Goal: Task Accomplishment & Management: Manage account settings

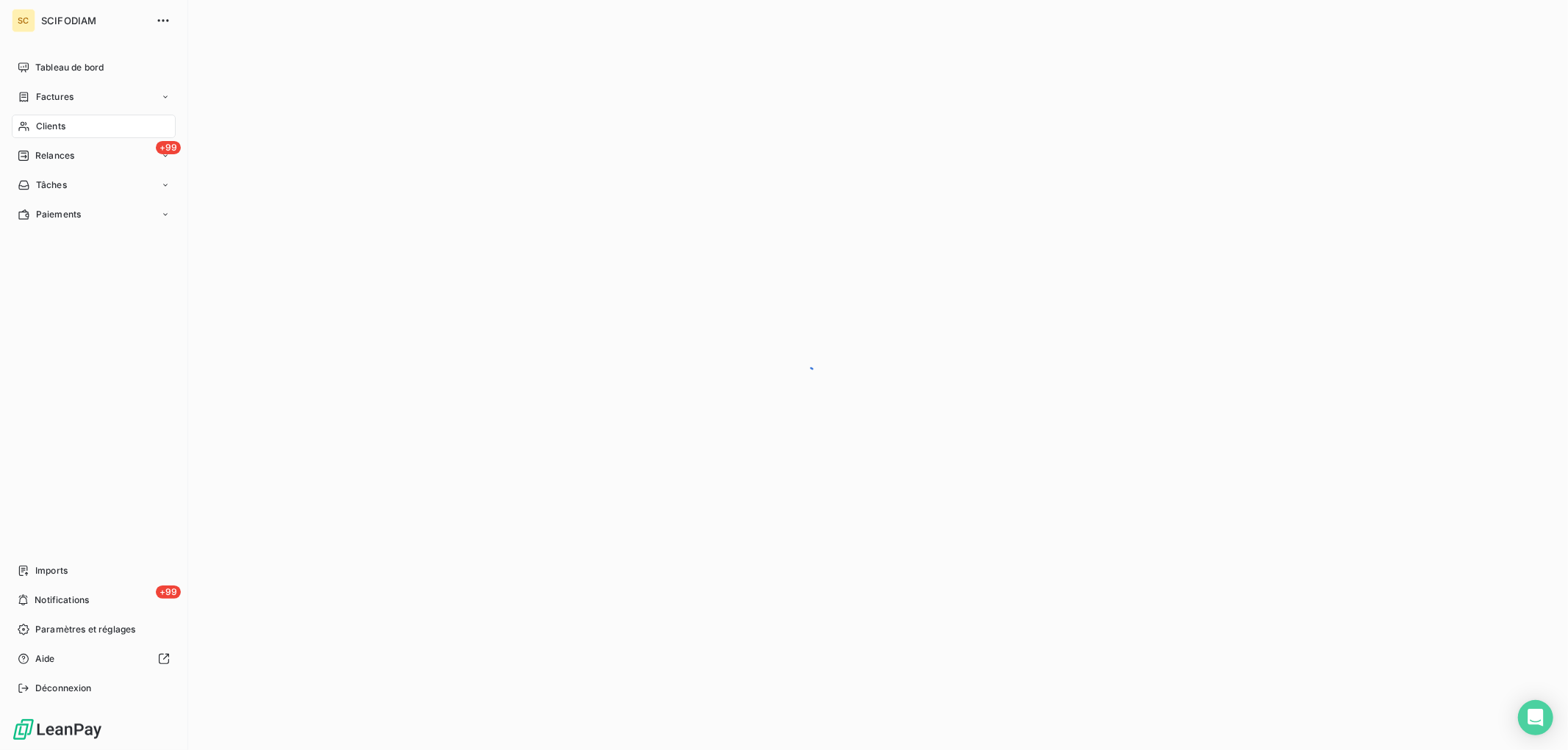
drag, startPoint x: 53, startPoint y: 126, endPoint x: 72, endPoint y: 133, distance: 20.2
click at [53, 127] on span "Clients" at bounding box center [51, 126] width 29 height 13
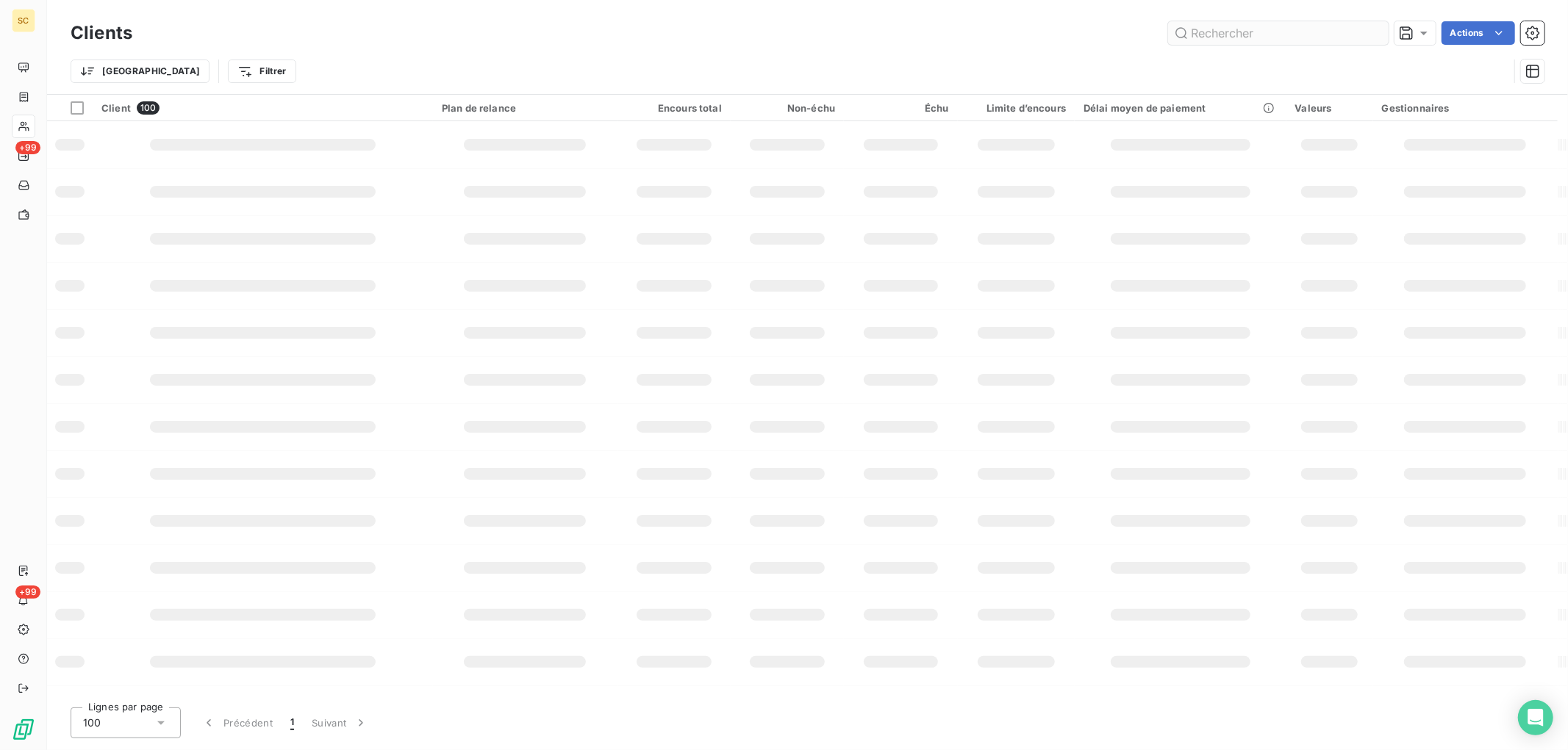
click at [1269, 32] on input "text" at bounding box center [1278, 32] width 221 height 23
type input "3499"
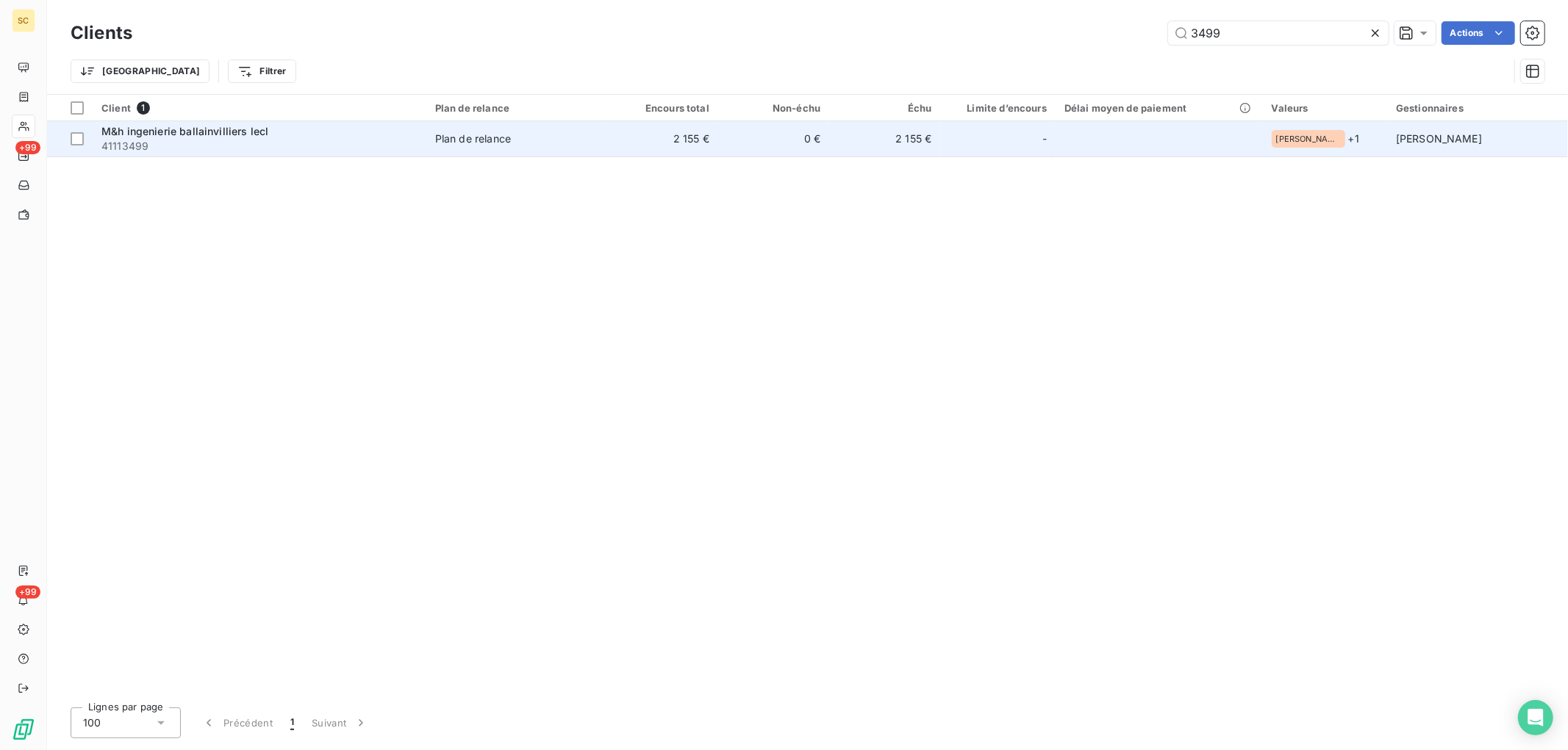
click at [748, 147] on td "0 €" at bounding box center [773, 139] width 111 height 36
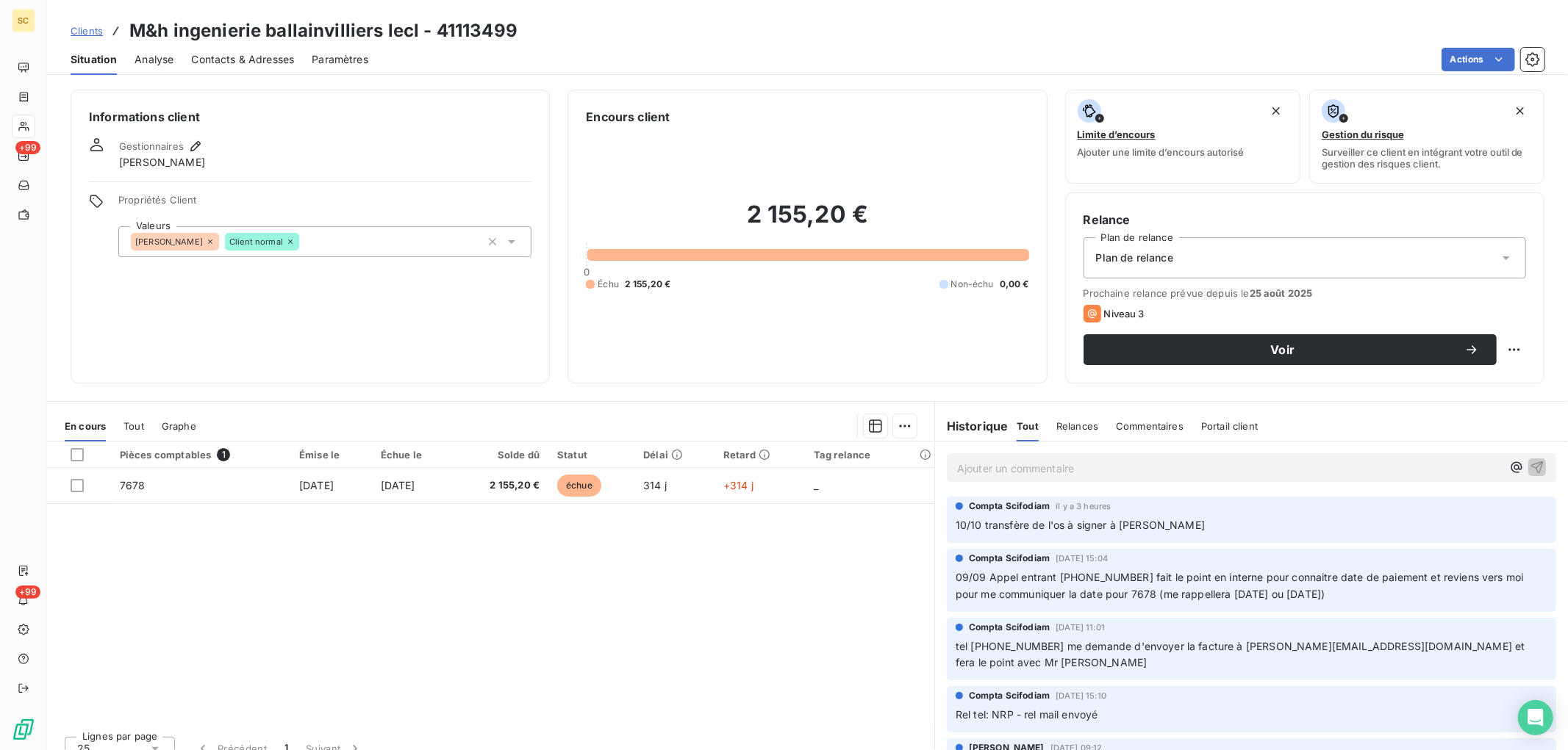
click at [1070, 466] on p "Ajouter un commentaire ﻿" at bounding box center [1229, 468] width 545 height 19
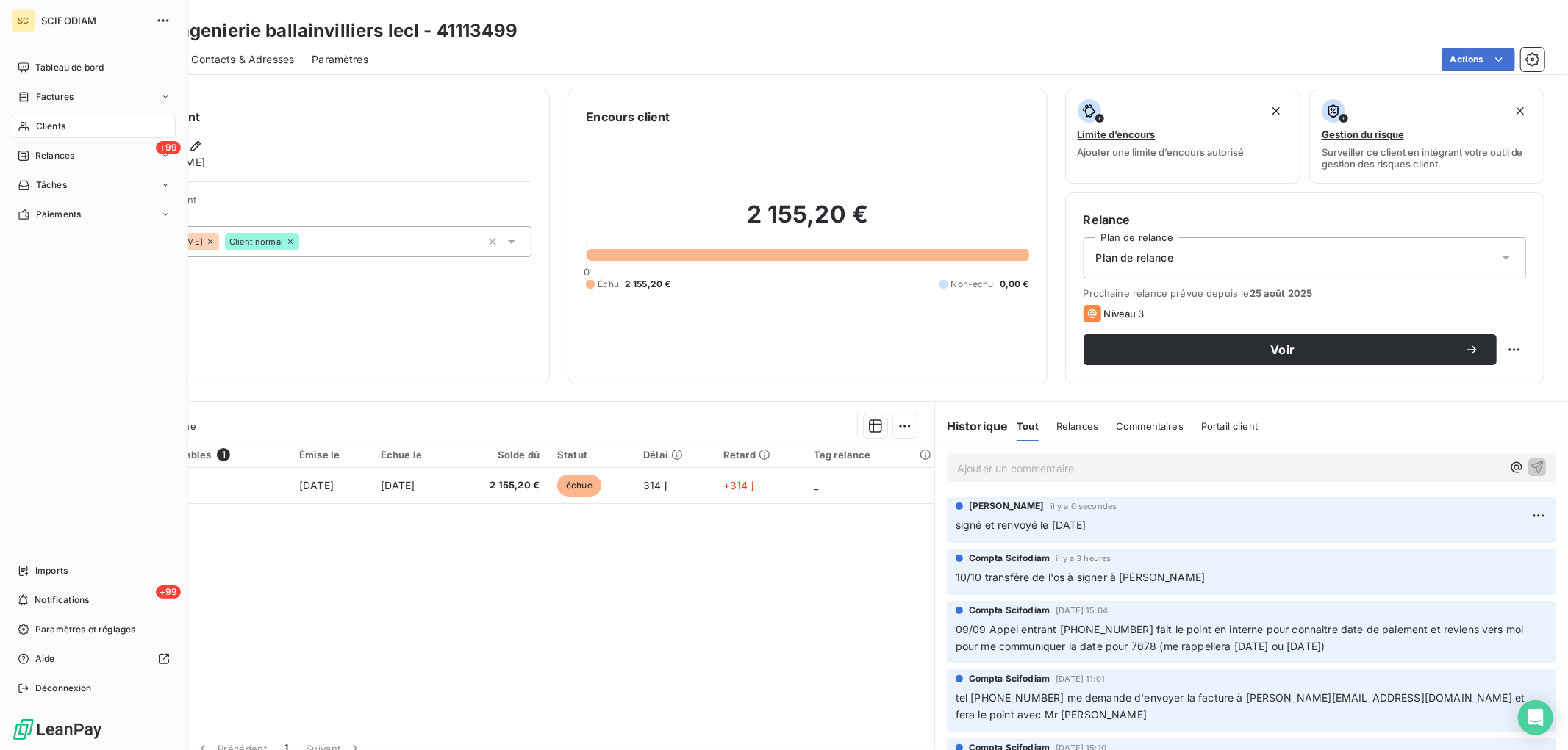
click at [31, 127] on div "Clients" at bounding box center [94, 126] width 164 height 23
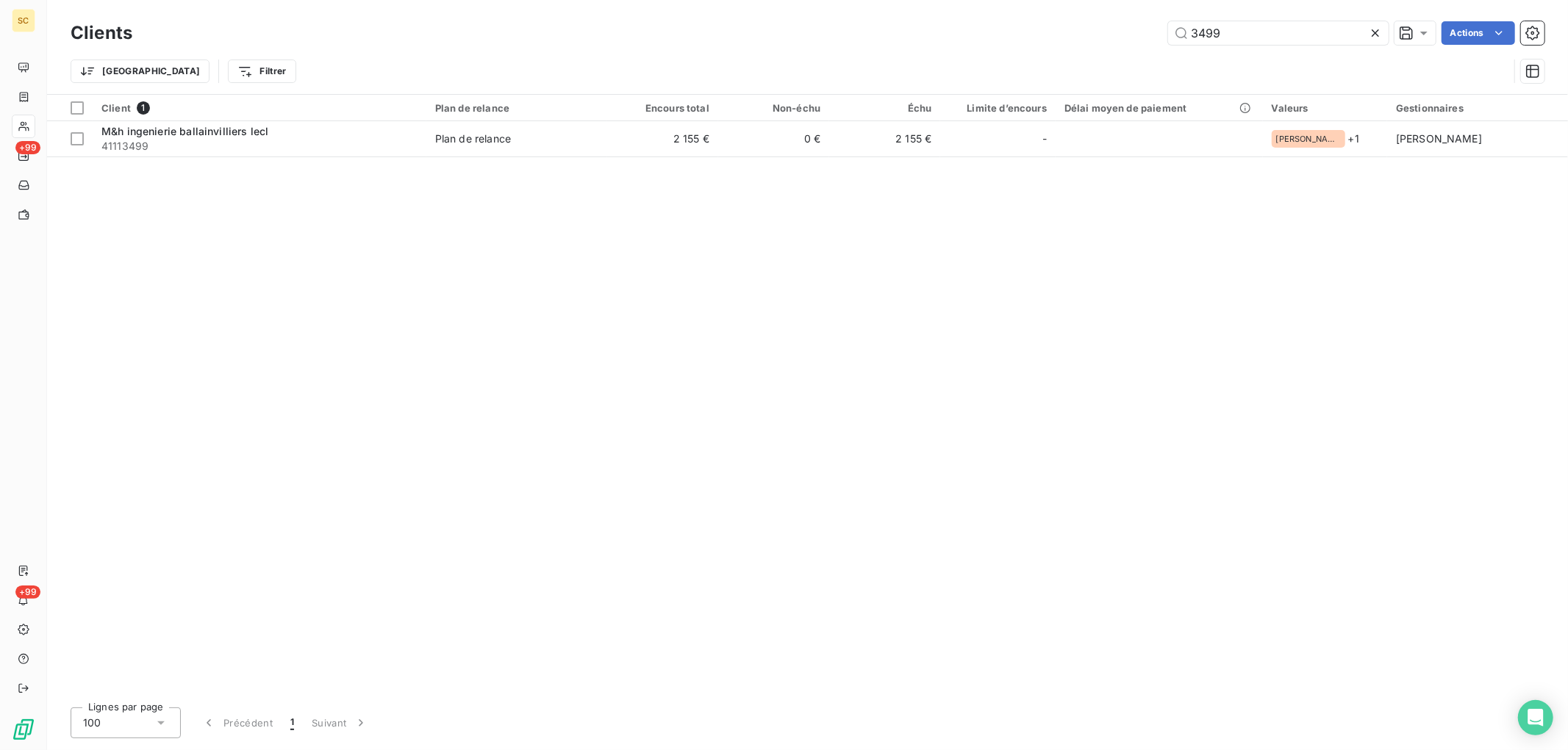
drag, startPoint x: 1230, startPoint y: 29, endPoint x: 940, endPoint y: 53, distance: 291.0
click at [940, 53] on div "Clients 3499 Actions Trier Filtrer" at bounding box center [807, 56] width 1473 height 77
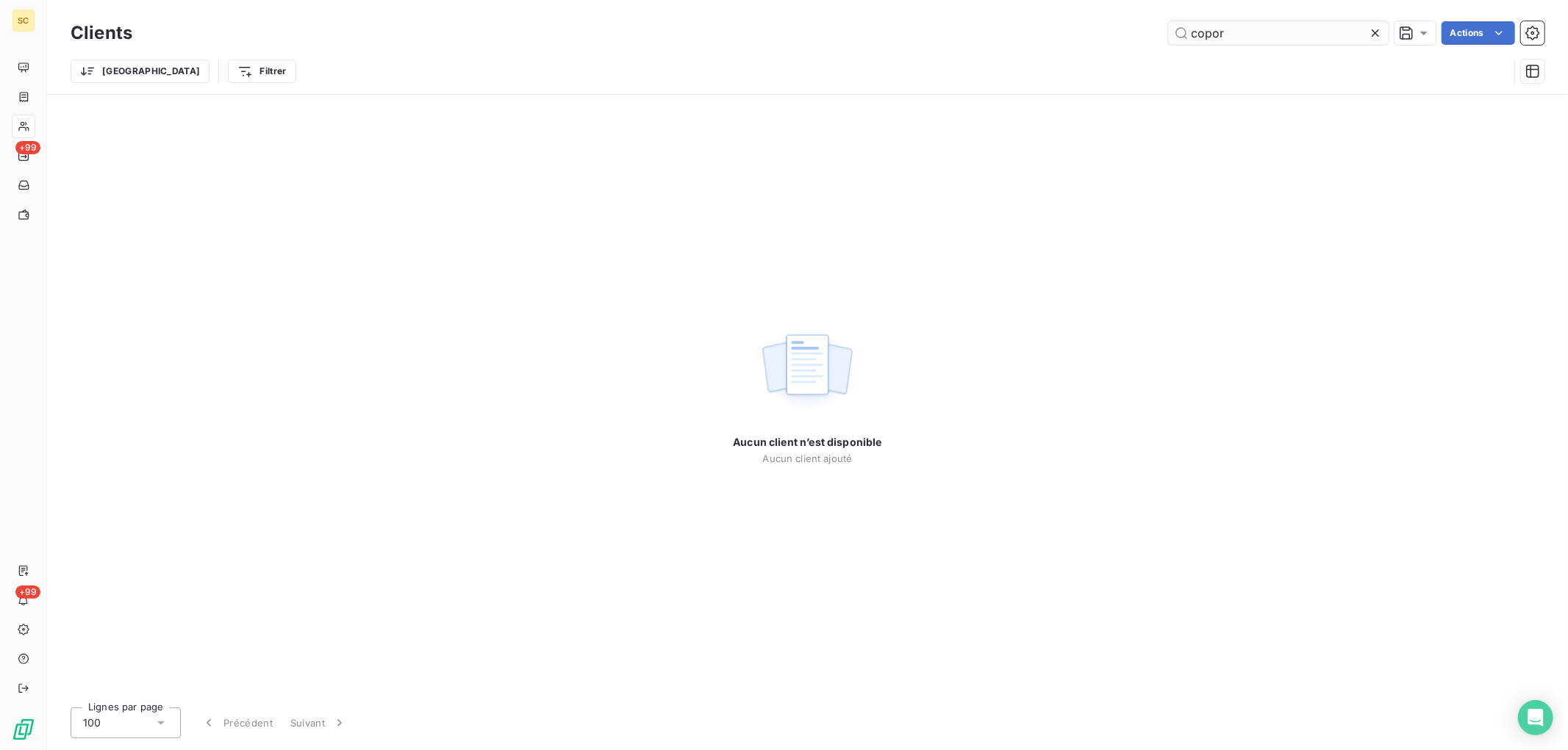
click at [1235, 37] on input "copor" at bounding box center [1278, 32] width 221 height 23
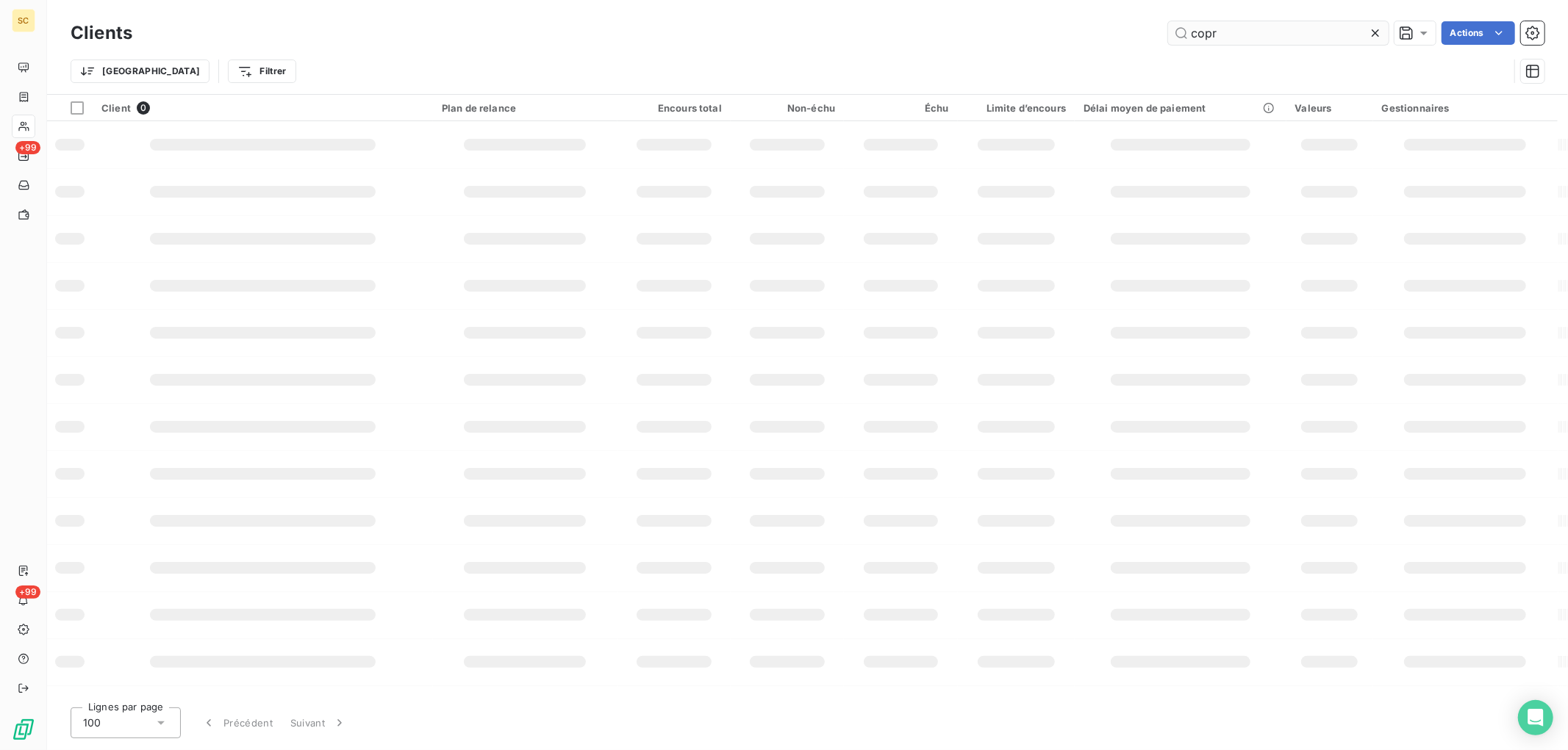
type input "copr"
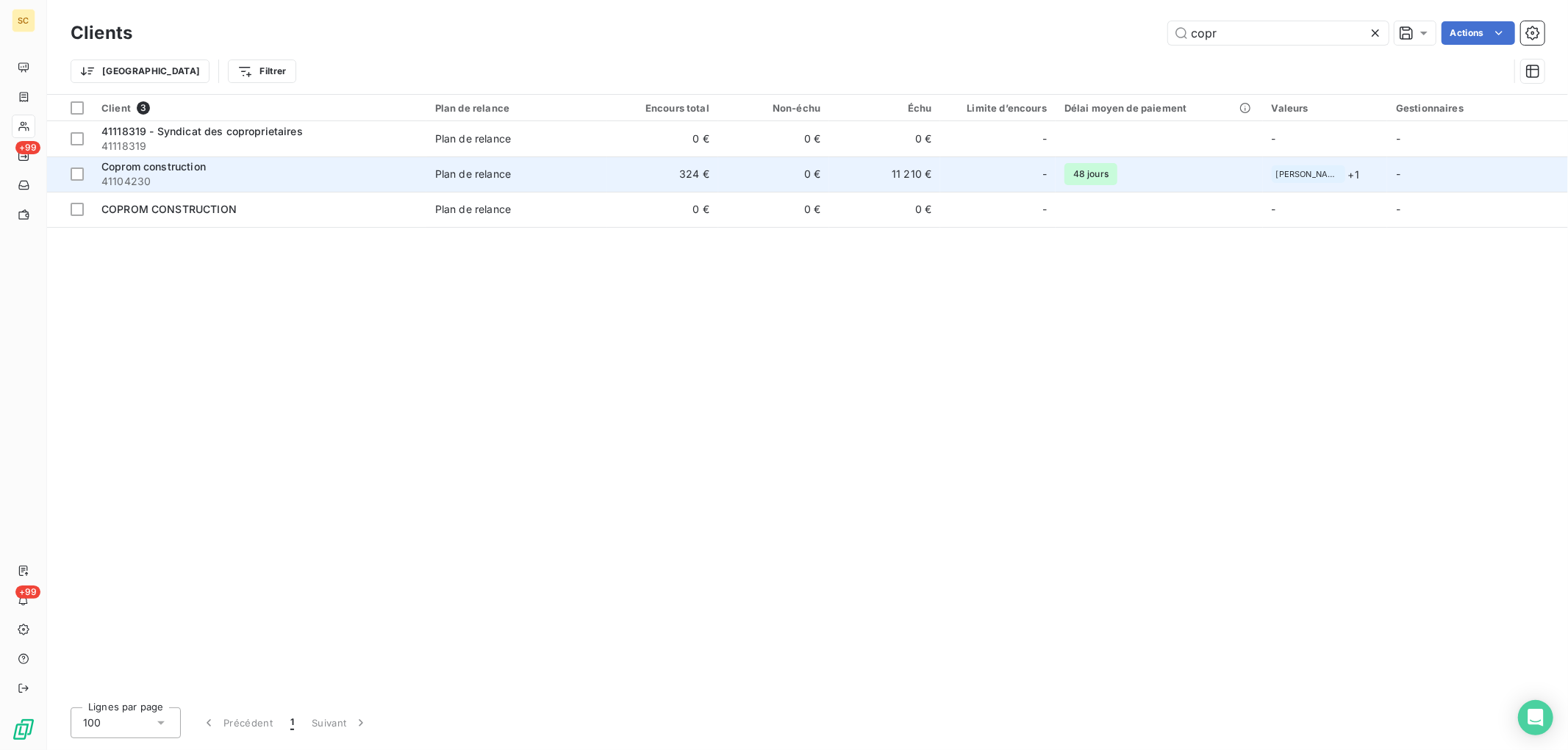
click at [606, 181] on td "Plan de relance" at bounding box center [517, 175] width 181 height 36
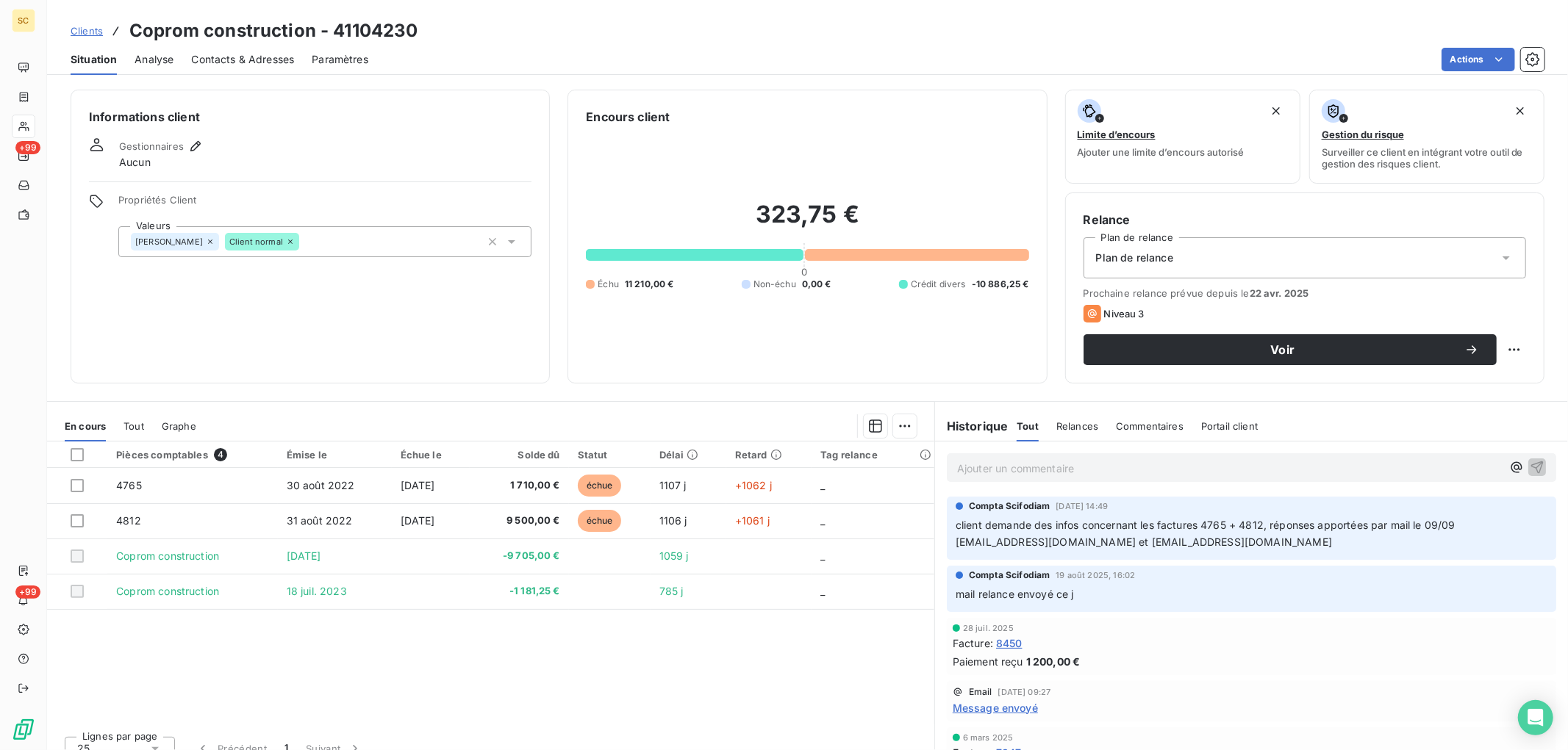
click at [1031, 471] on p "Ajouter un commentaire ﻿" at bounding box center [1229, 468] width 545 height 19
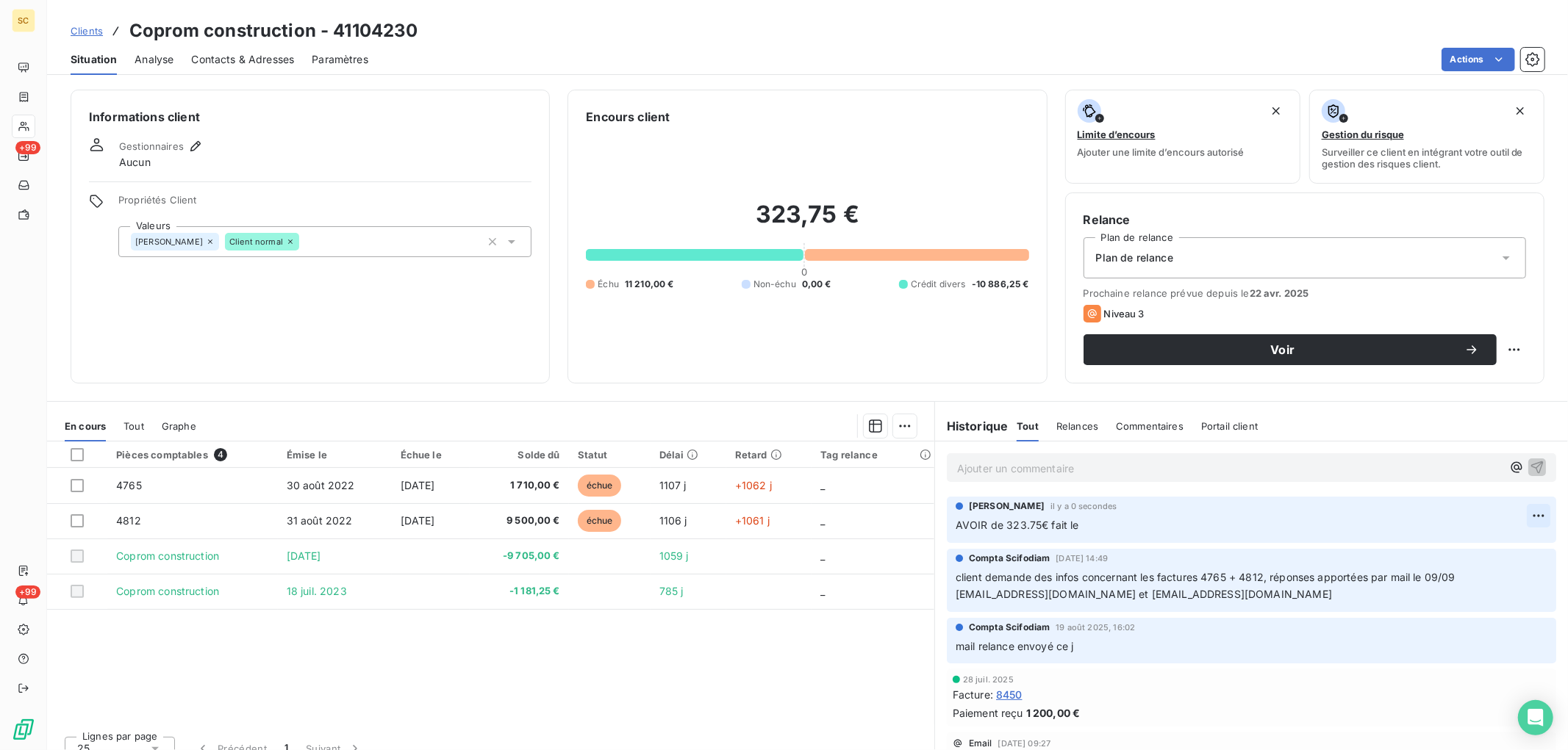
click at [1504, 512] on html "SC +99 +99 Clients Coprom construction - 41104230 Situation Analyse Contacts & …" at bounding box center [784, 375] width 1568 height 750
click at [1444, 550] on div "Editer" at bounding box center [1479, 548] width 82 height 23
click at [1494, 343] on html "SC +99 +99 Clients Coprom construction - 41104230 Situation Analyse Contacts & …" at bounding box center [784, 375] width 1568 height 750
click at [1469, 379] on div "Replanifier cette action" at bounding box center [1441, 381] width 132 height 23
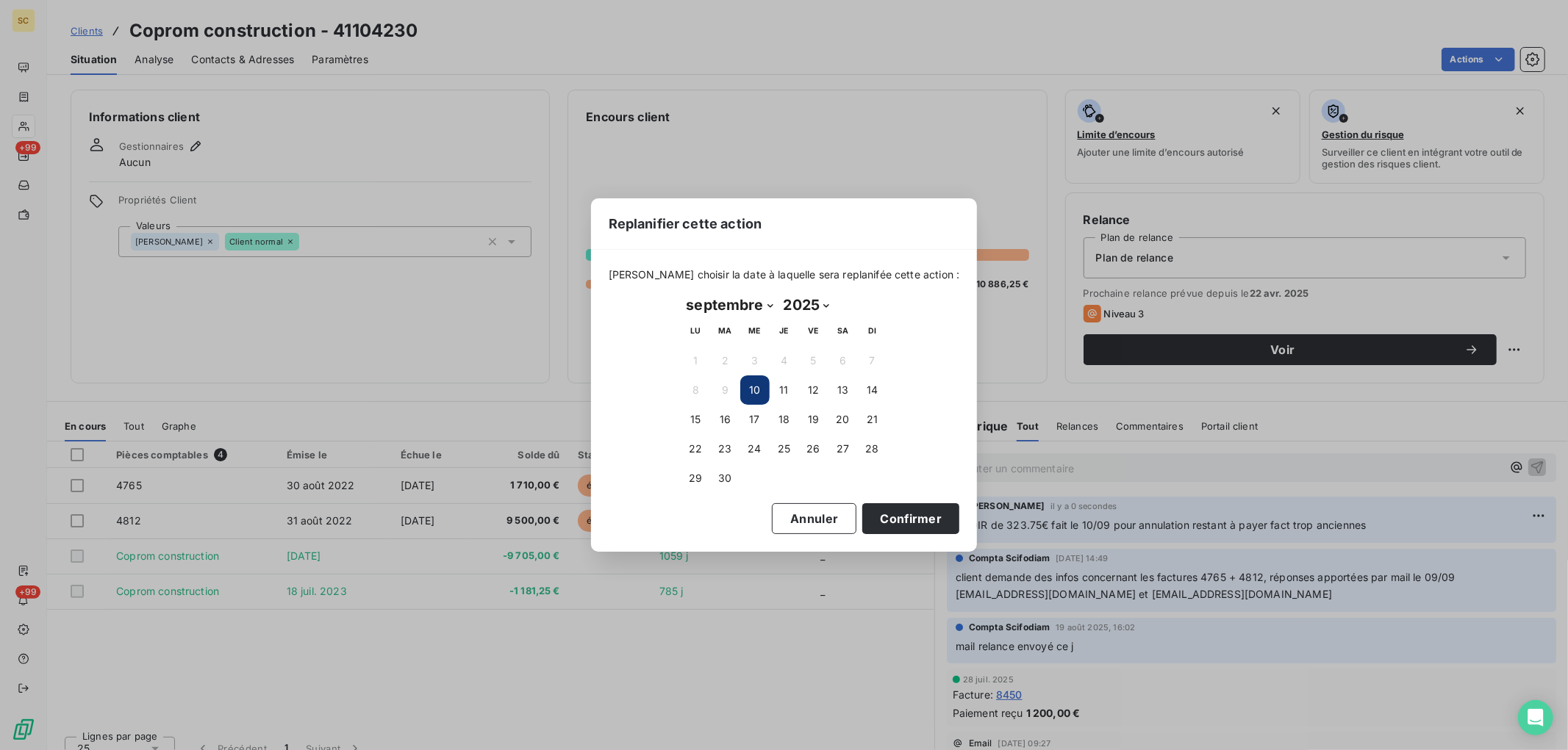
click at [763, 312] on select "janvier février mars avril mai juin juillet août septembre octobre novembre déc…" at bounding box center [730, 305] width 97 height 23
select select "9"
click at [682, 293] on select "janvier février mars avril mai juin juillet août septembre octobre novembre déc…" at bounding box center [730, 305] width 97 height 23
click at [818, 480] on button "31" at bounding box center [814, 478] width 29 height 29
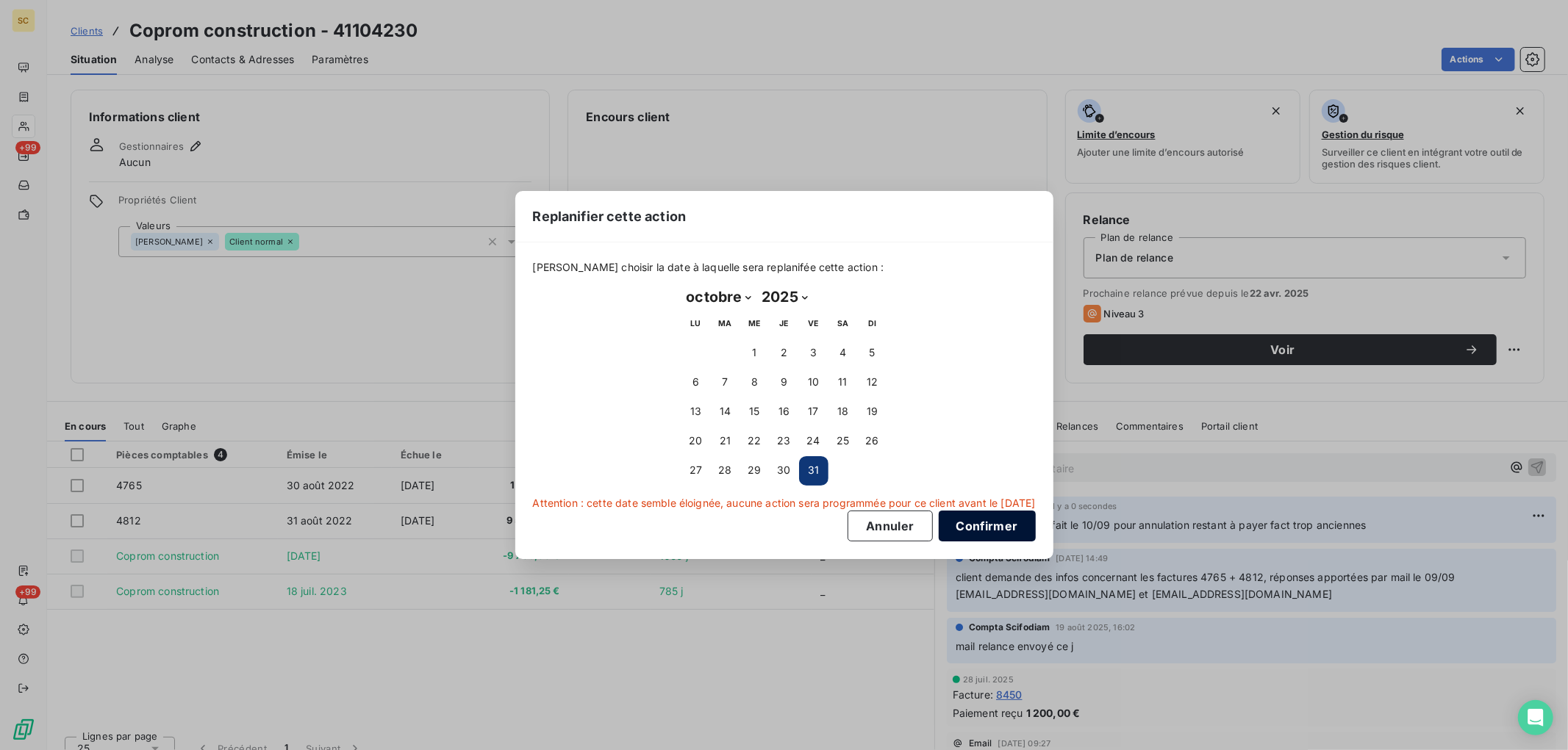
click at [1021, 523] on button "Confirmer" at bounding box center [987, 526] width 97 height 31
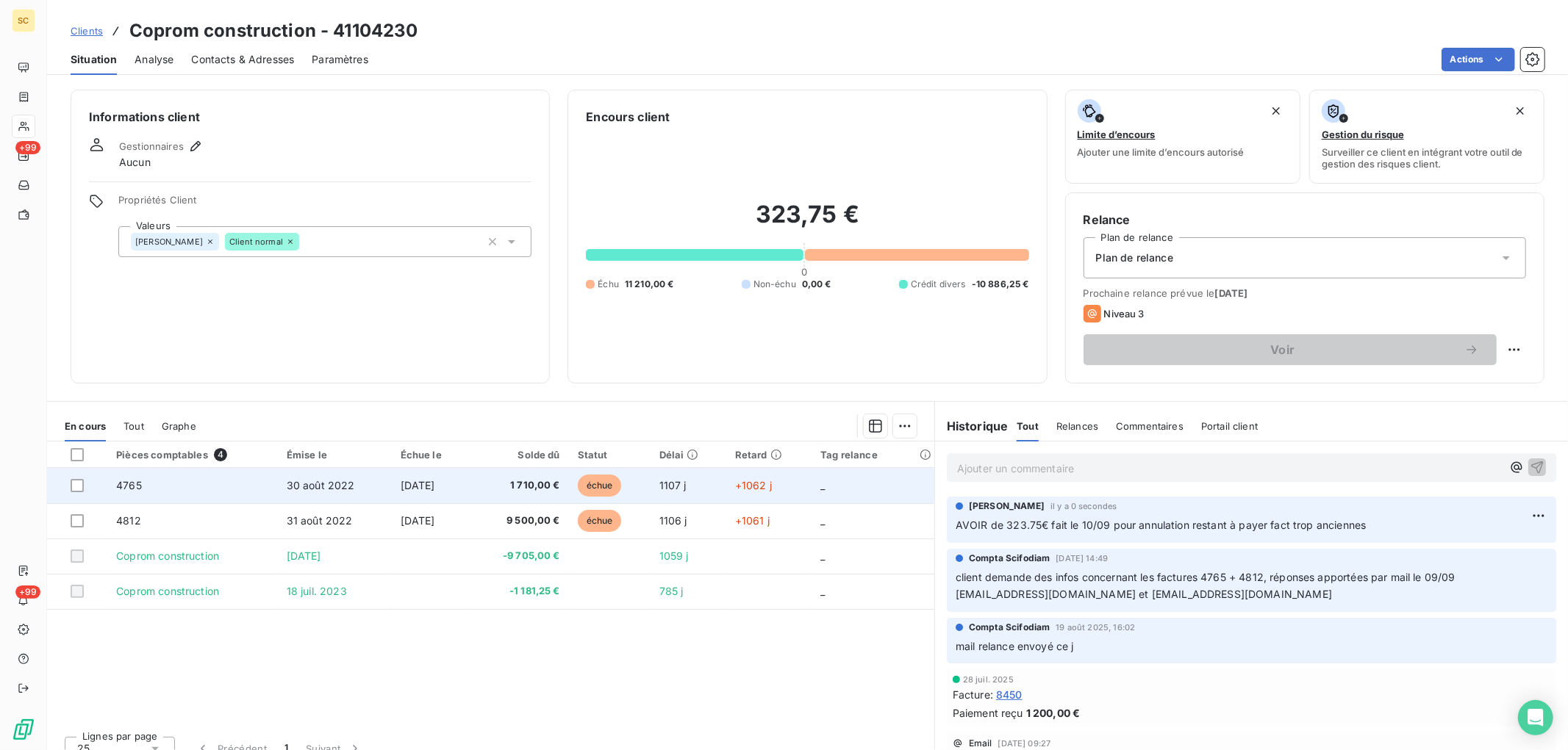
click at [539, 490] on span "1 710,00 €" at bounding box center [519, 486] width 82 height 15
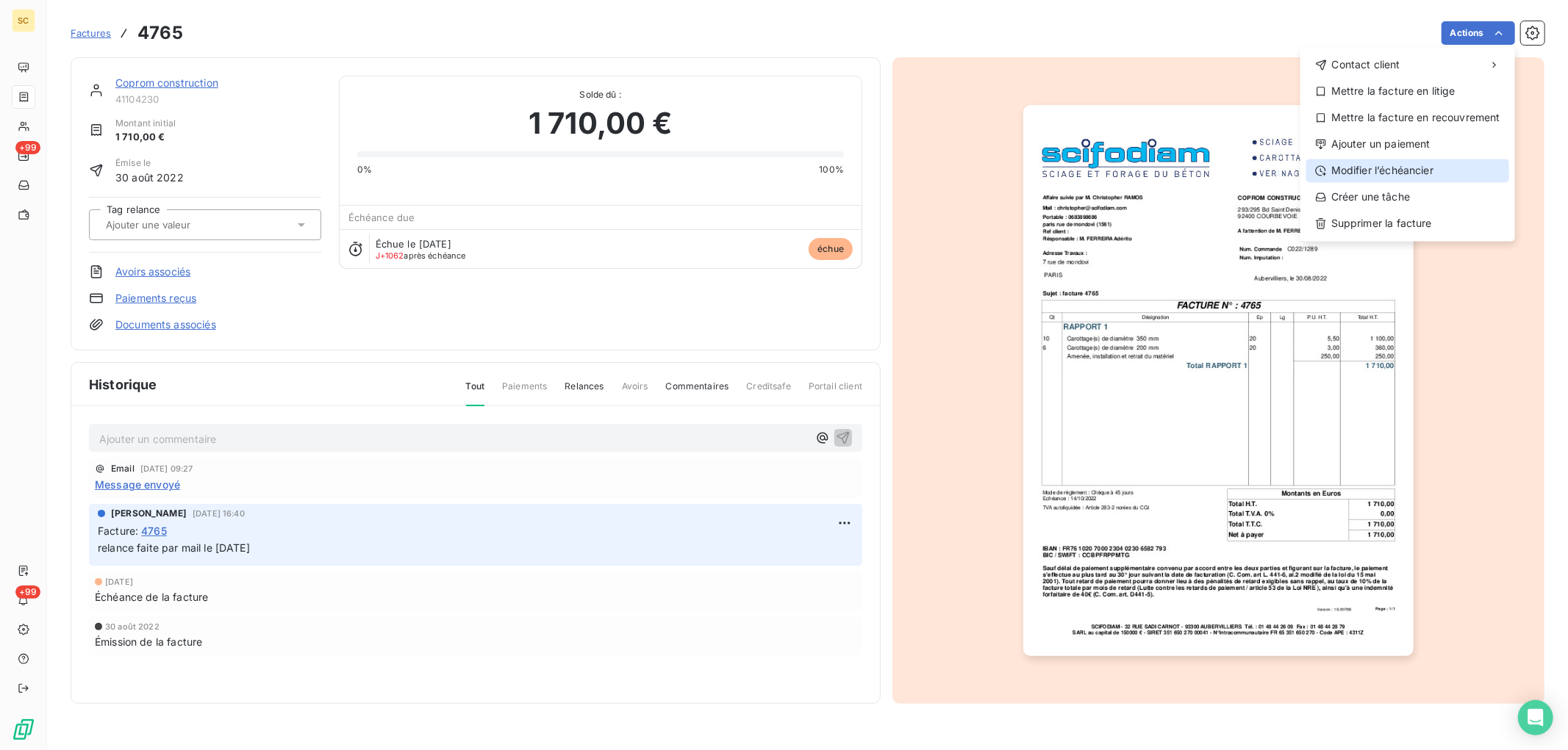
click at [1401, 177] on div "Modifier l’échéancier" at bounding box center [1407, 170] width 203 height 23
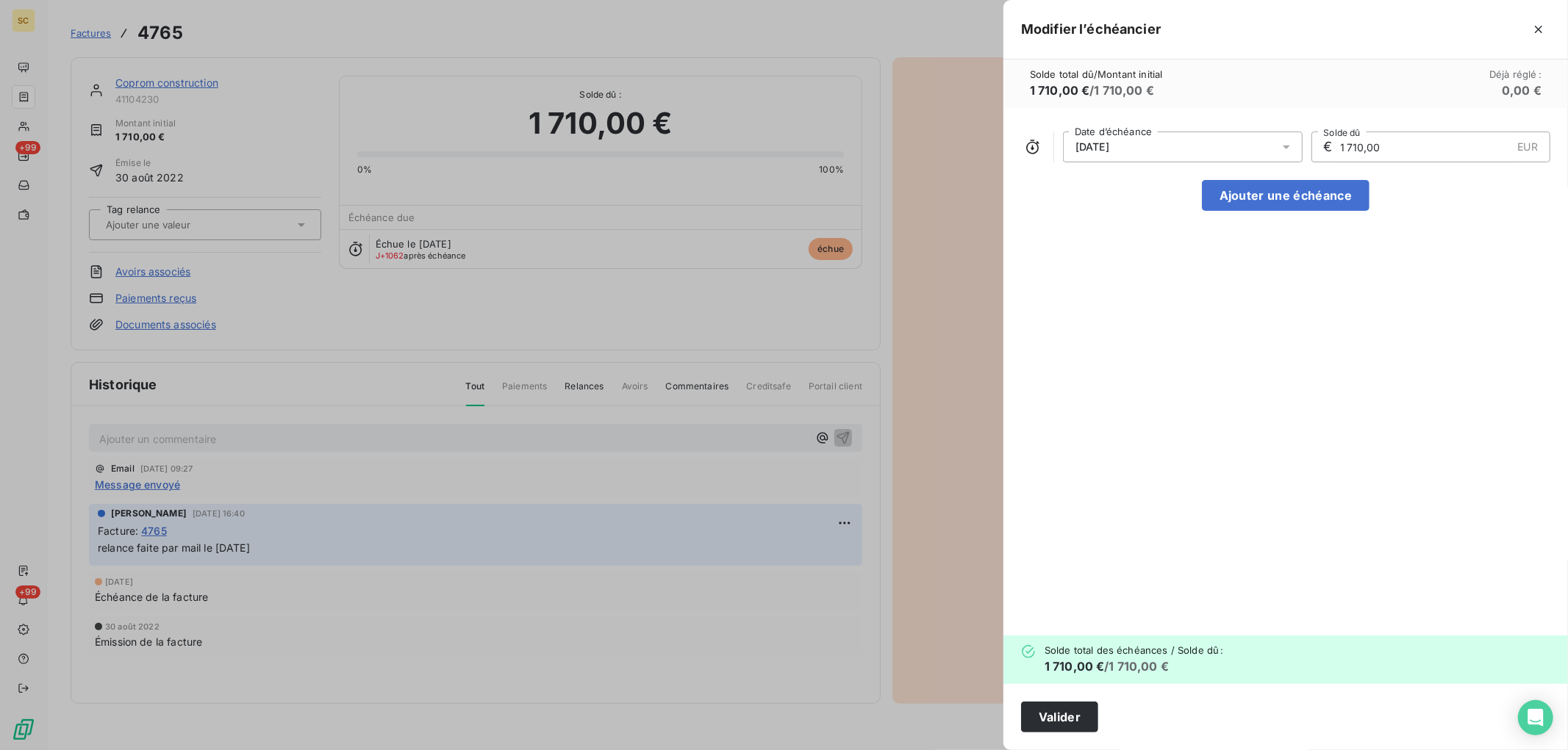
click at [1202, 155] on div "[DATE]" at bounding box center [1182, 147] width 239 height 31
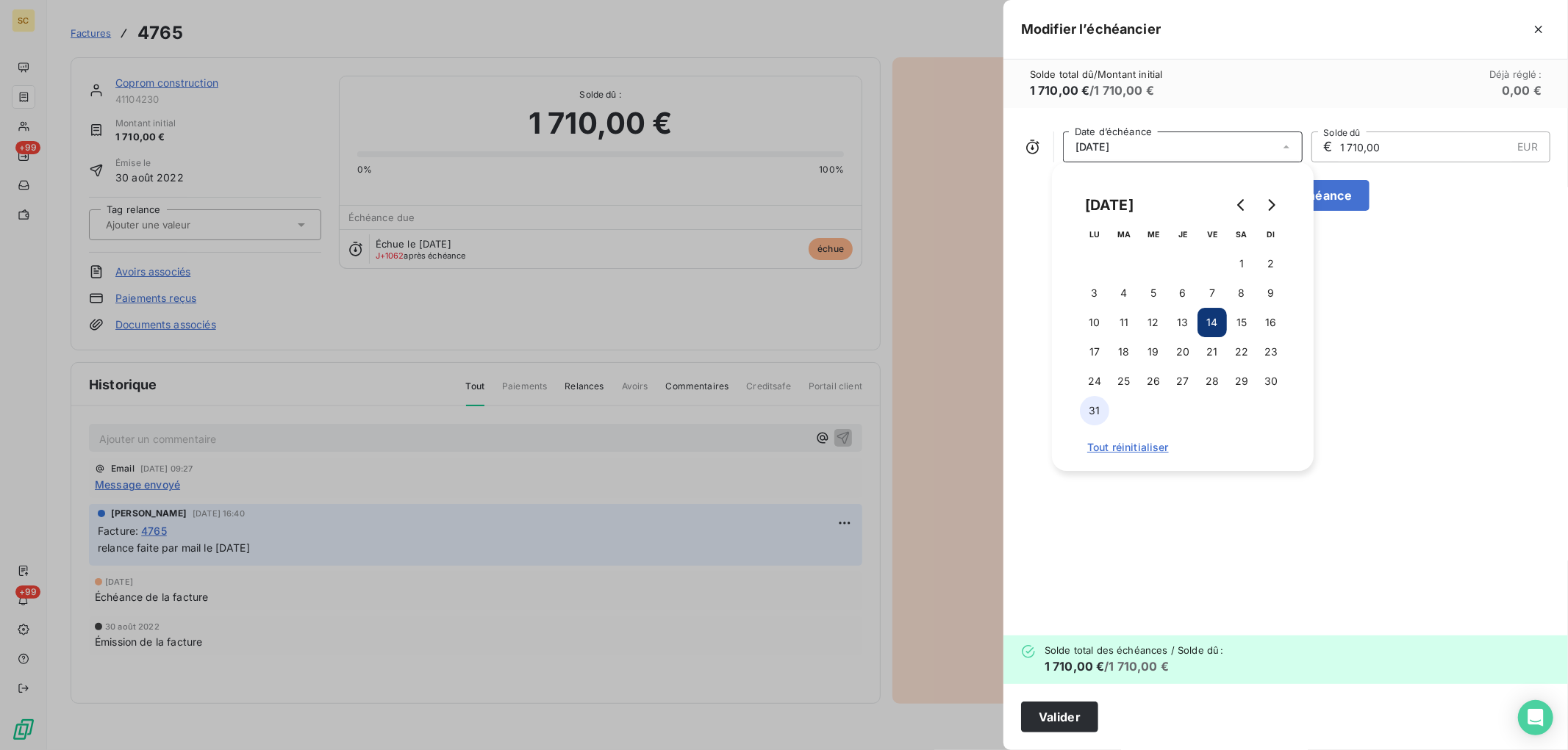
click at [1104, 413] on button "31" at bounding box center [1094, 411] width 29 height 29
click at [1134, 147] on div "[DATE]" at bounding box center [1182, 147] width 239 height 31
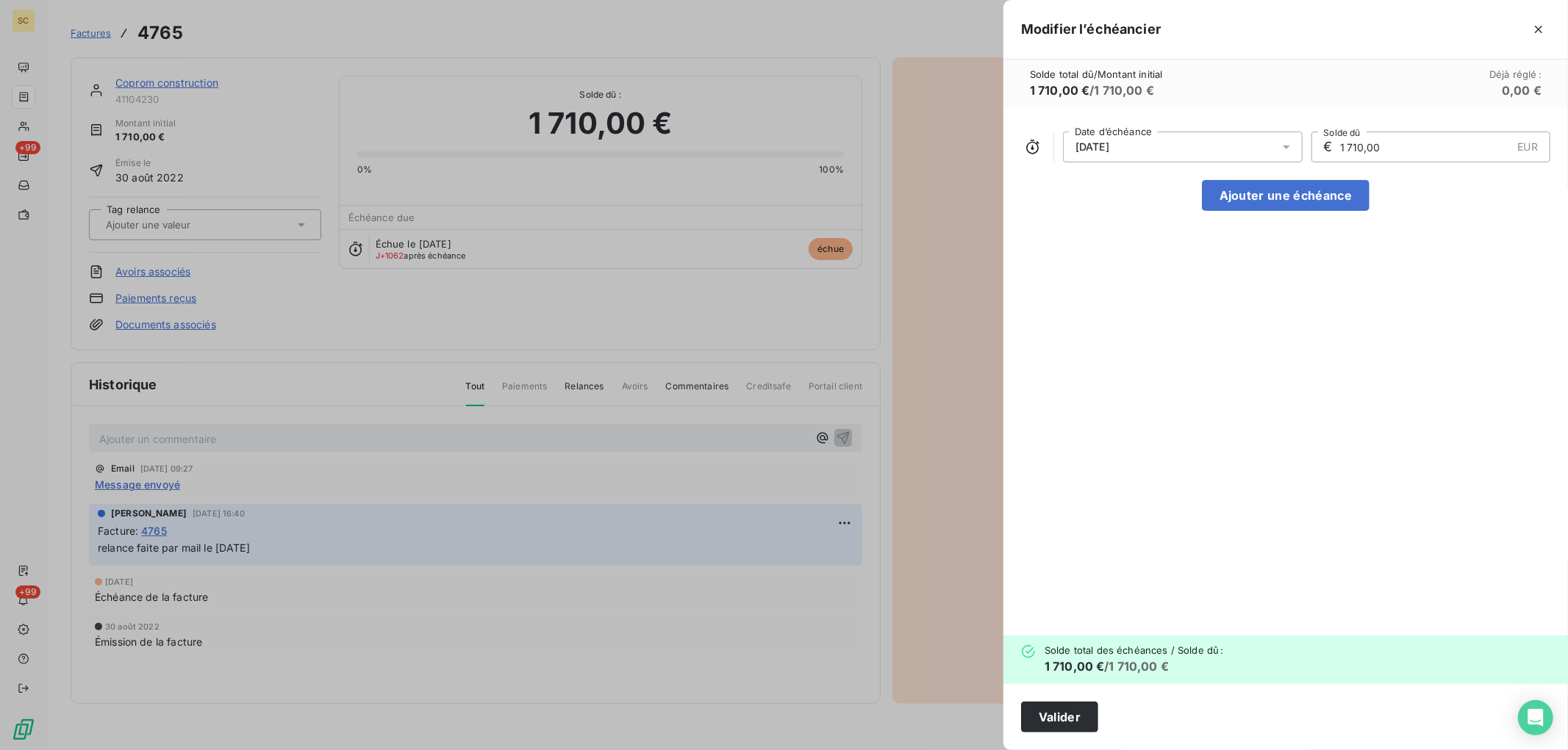
click at [1137, 147] on div "[DATE]" at bounding box center [1182, 147] width 239 height 31
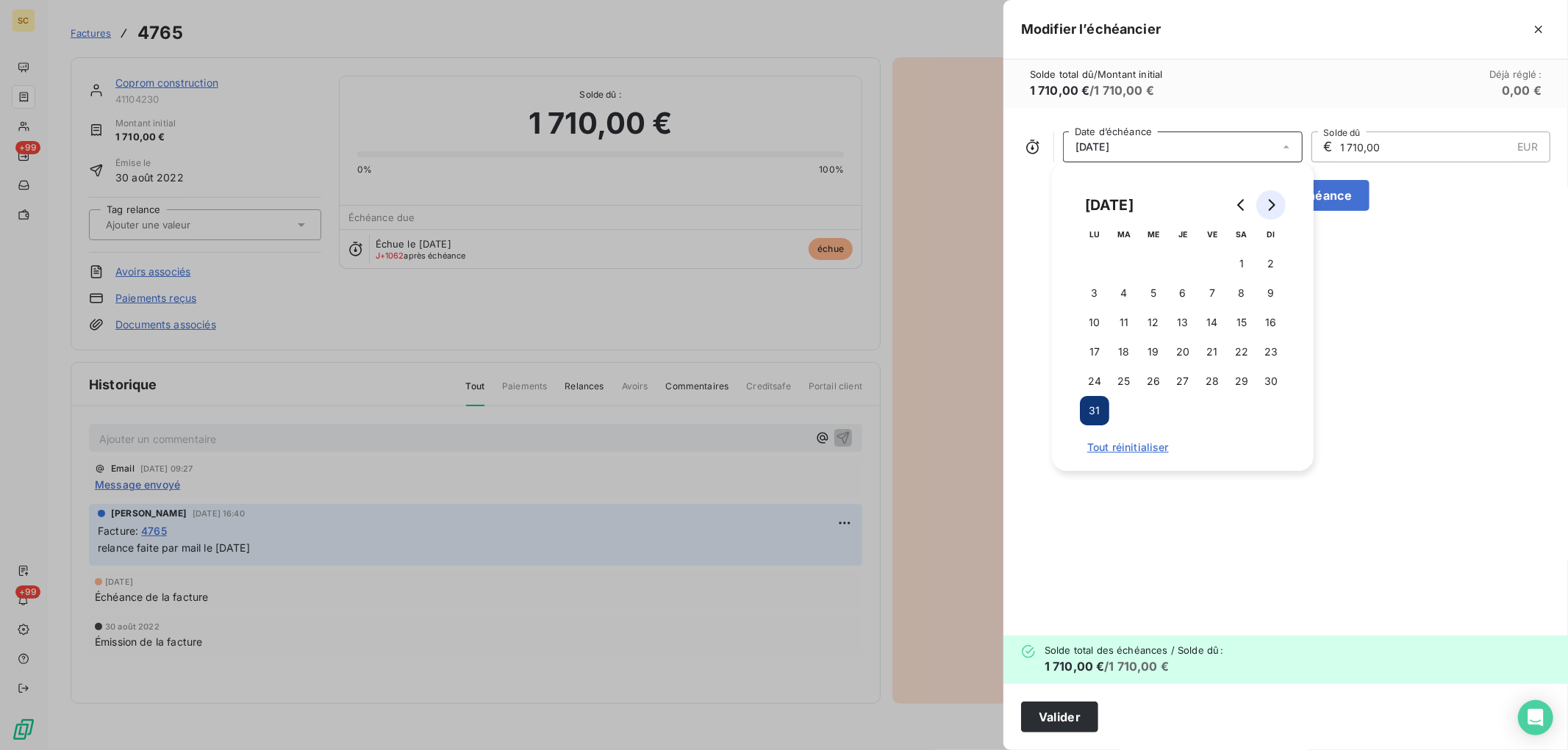
click at [1270, 206] on icon "Go to next month" at bounding box center [1270, 204] width 12 height 12
click at [1270, 206] on icon "Go to next month" at bounding box center [1270, 204] width 12 height 12
click at [1269, 206] on icon "Go to next month" at bounding box center [1270, 204] width 12 height 12
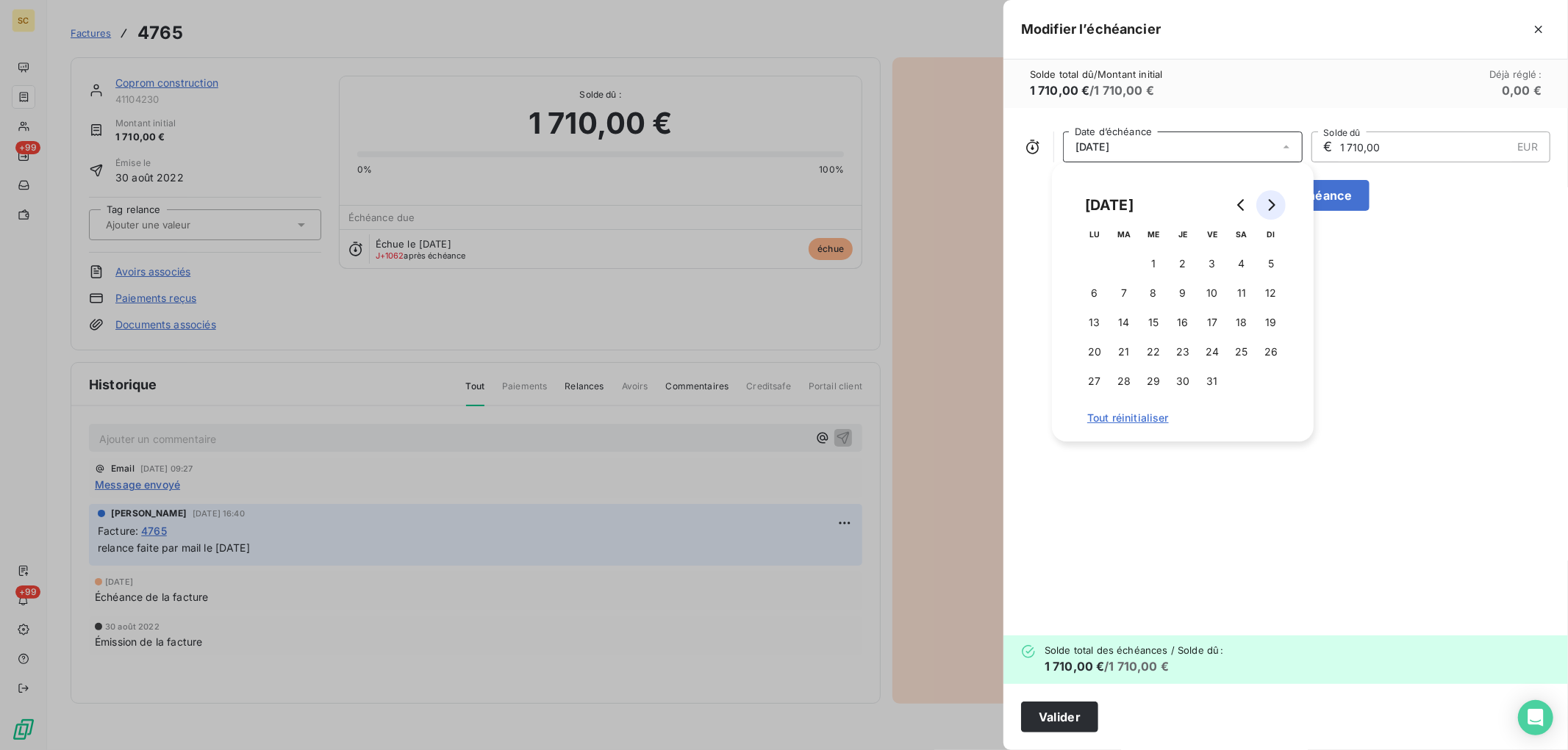
click at [1269, 206] on icon "Go to next month" at bounding box center [1270, 204] width 12 height 12
click at [1268, 207] on icon "Go to next month" at bounding box center [1270, 204] width 12 height 12
click at [1268, 208] on icon "Go to next month" at bounding box center [1270, 204] width 12 height 12
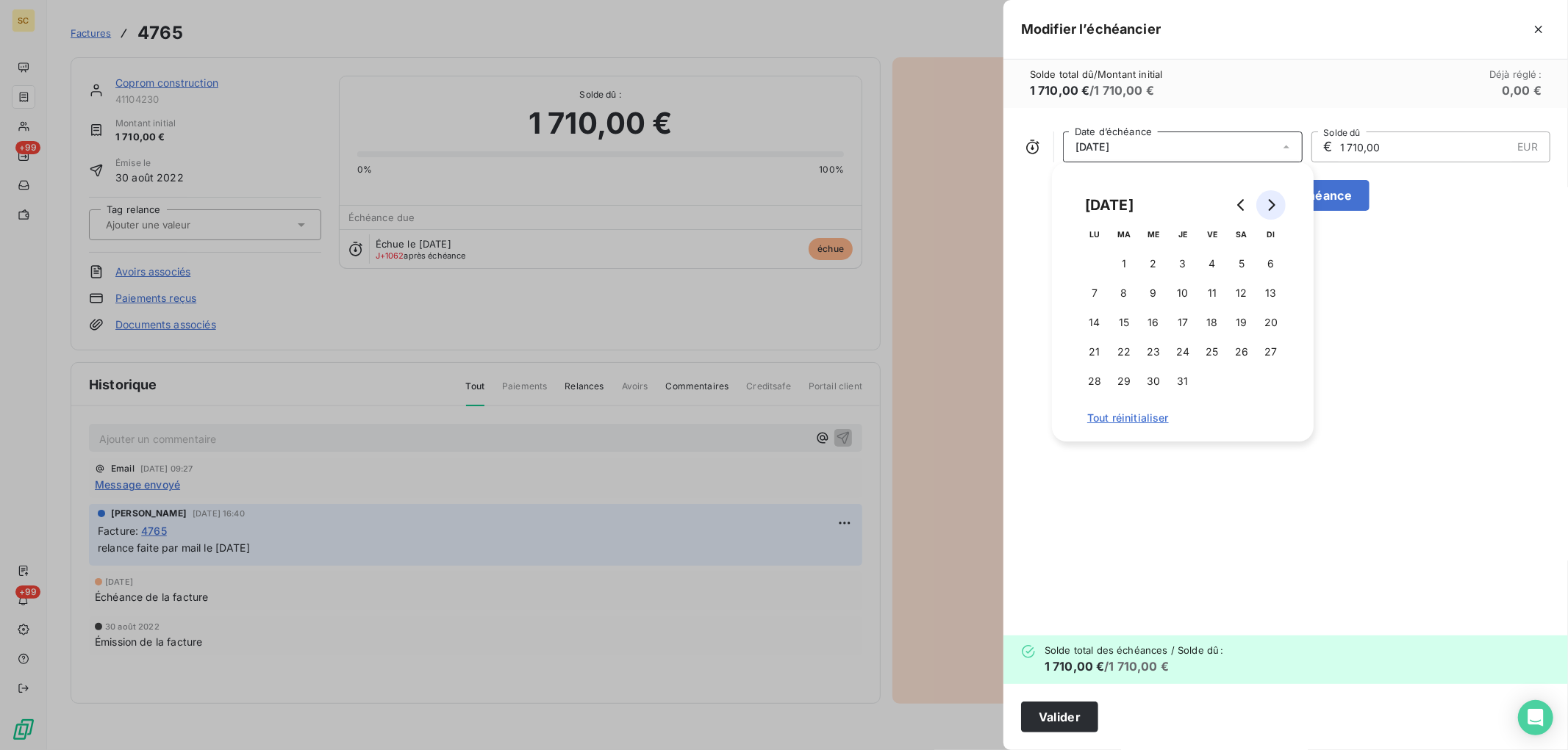
click at [1268, 208] on icon "Go to next month" at bounding box center [1270, 204] width 12 height 12
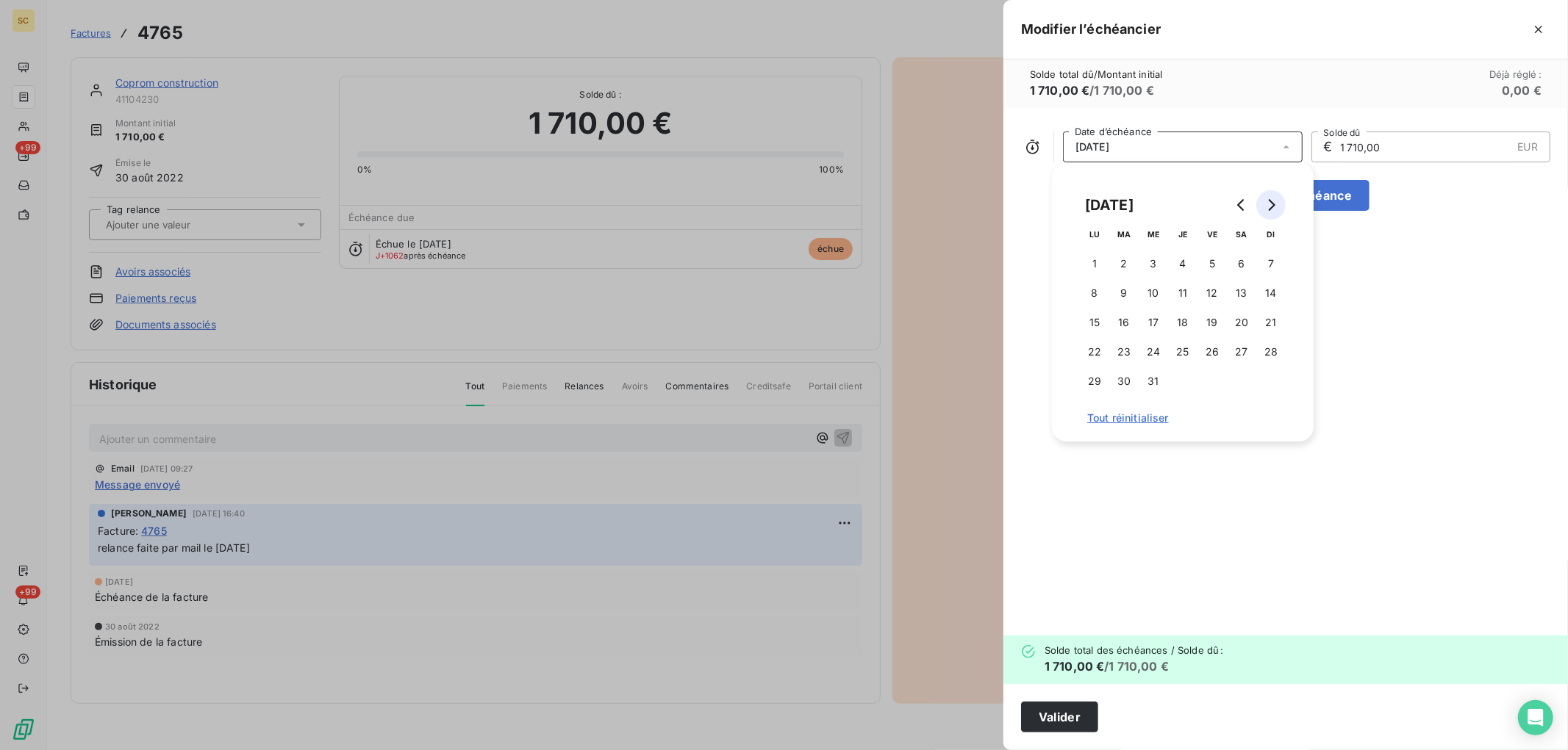
click at [1268, 208] on icon "Go to next month" at bounding box center [1270, 204] width 12 height 12
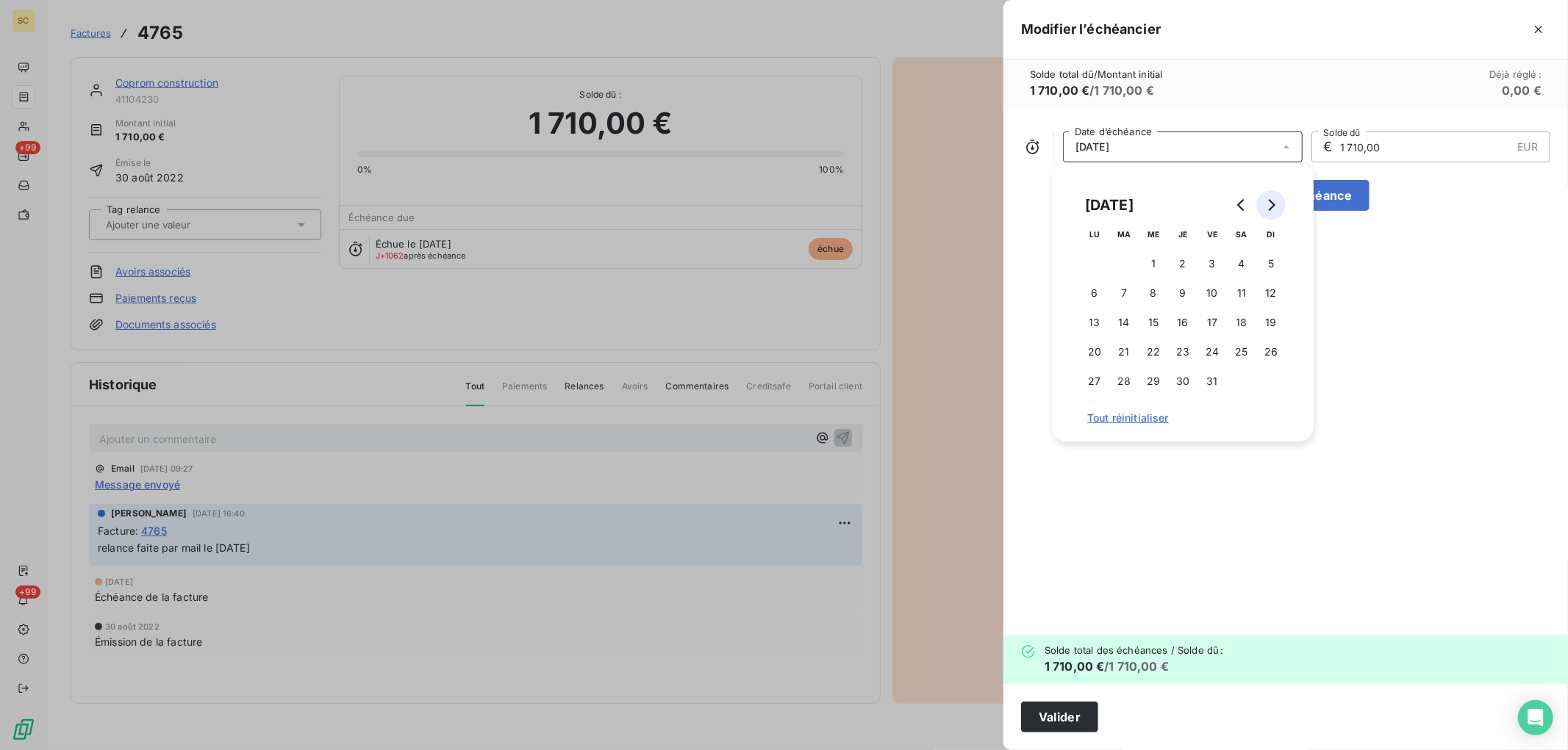
click at [1268, 208] on icon "Go to next month" at bounding box center [1270, 204] width 12 height 12
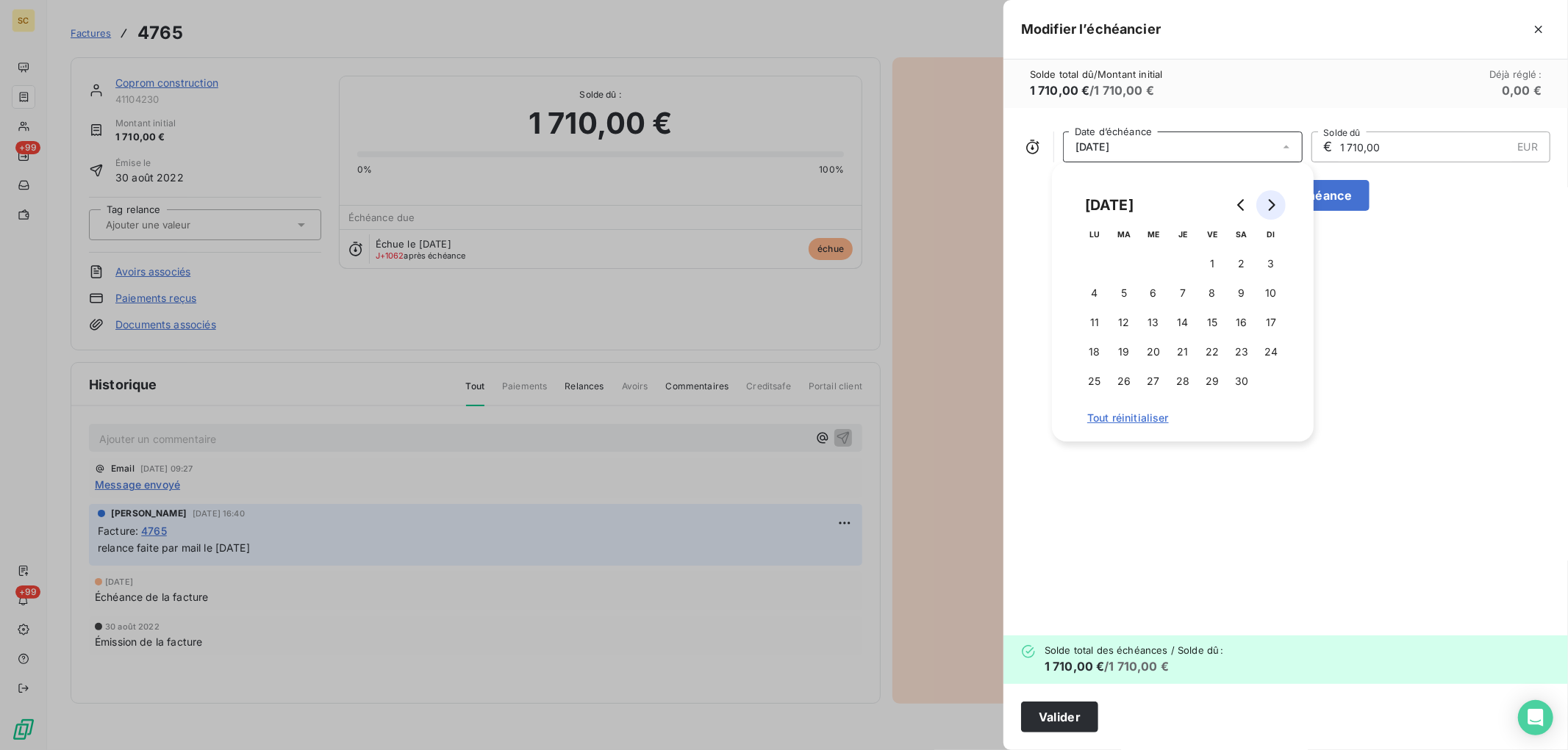
click at [1268, 208] on icon "Go to next month" at bounding box center [1270, 204] width 12 height 12
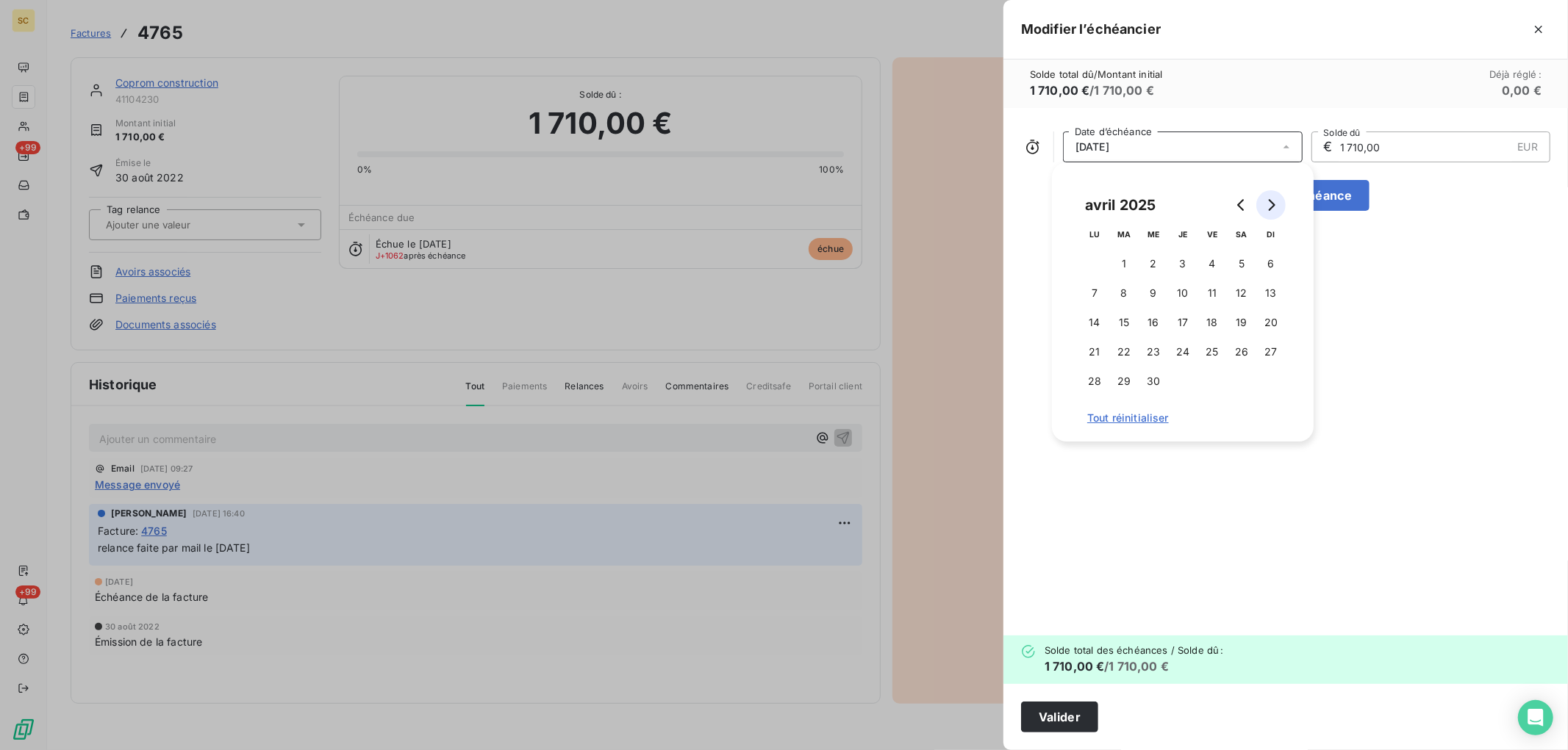
click at [1268, 208] on icon "Go to next month" at bounding box center [1270, 204] width 12 height 12
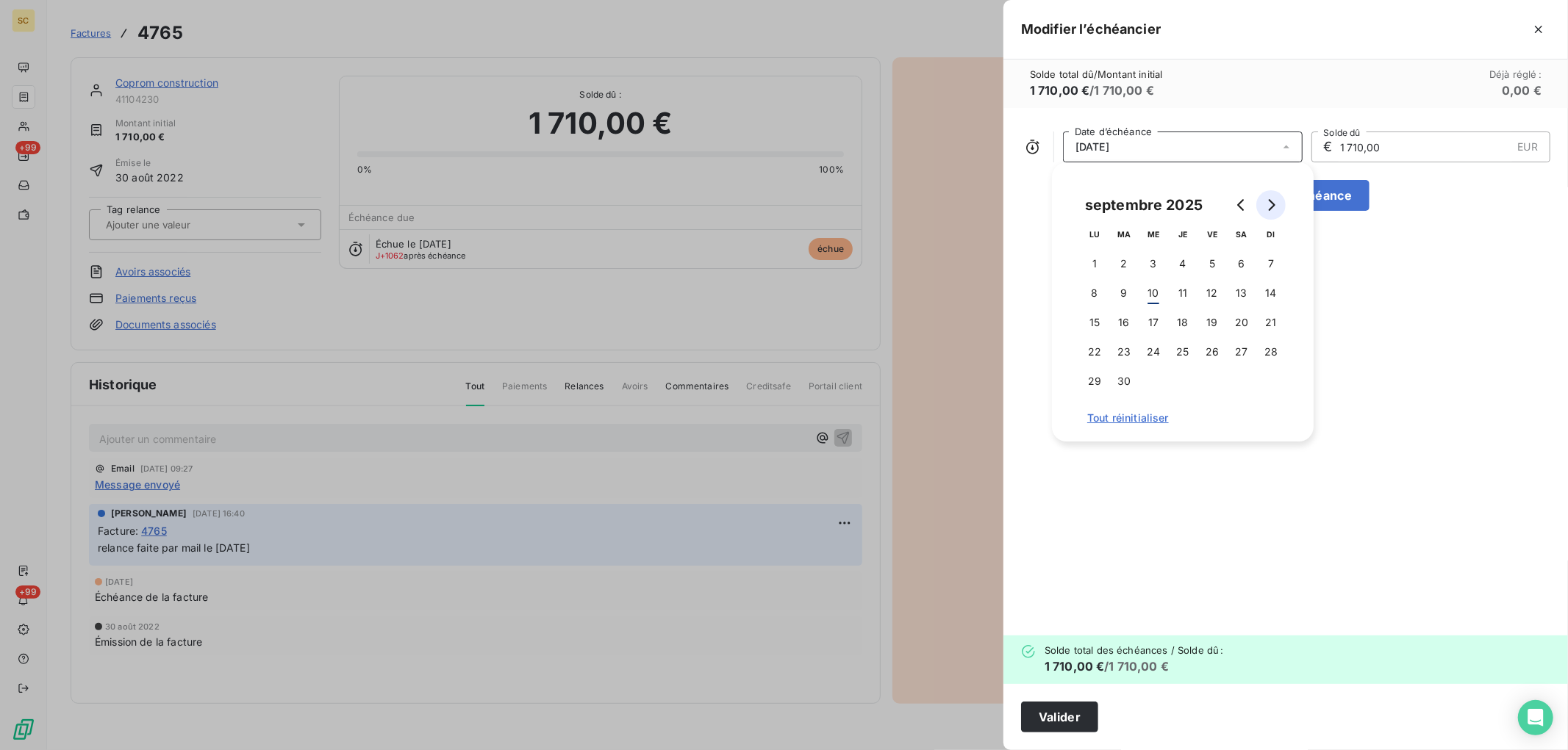
click at [1268, 208] on icon "Go to next month" at bounding box center [1270, 204] width 12 height 12
click at [1207, 383] on button "31" at bounding box center [1212, 381] width 29 height 29
click at [1076, 720] on button "Valider" at bounding box center [1059, 717] width 77 height 31
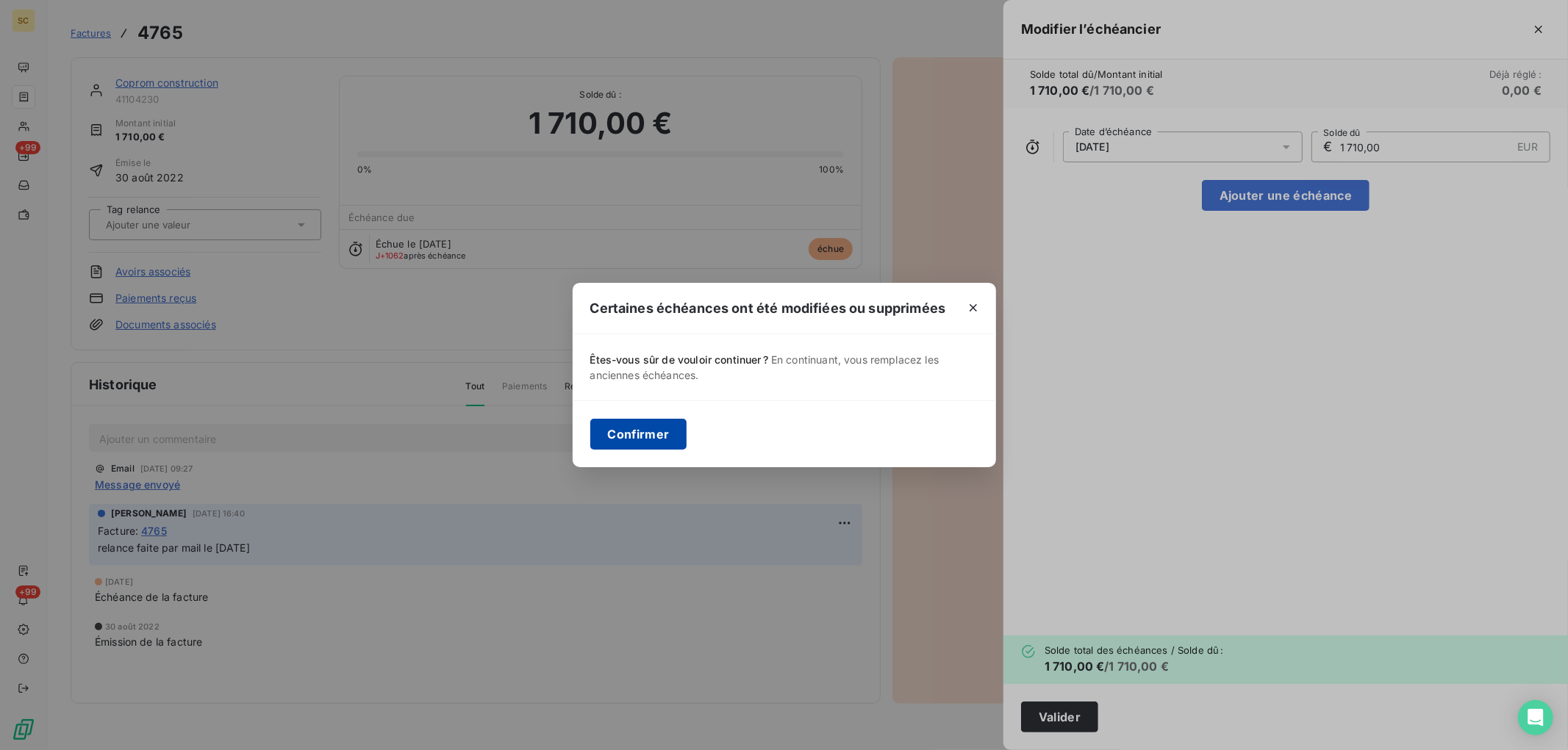
click at [637, 437] on button "Confirmer" at bounding box center [639, 434] width 97 height 31
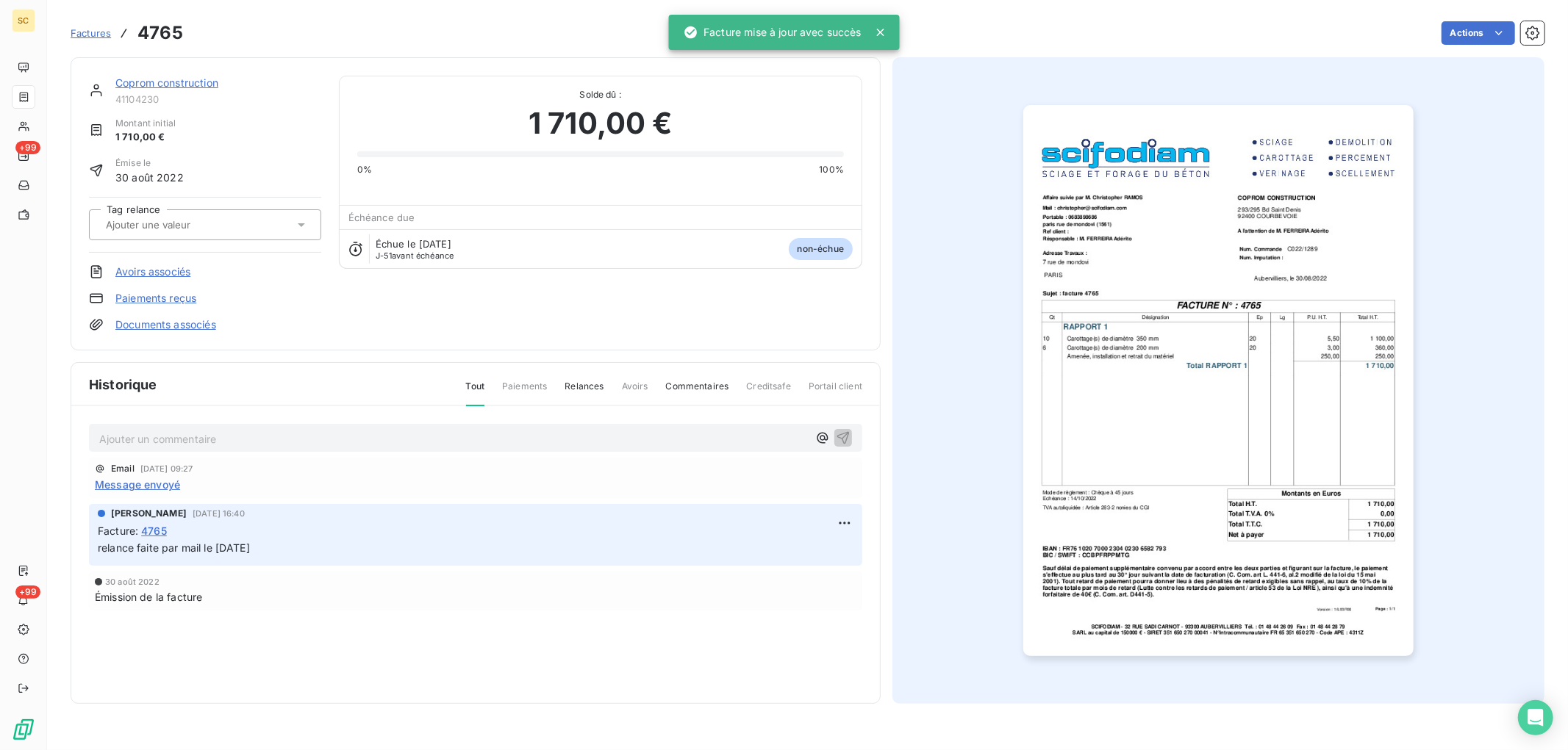
click at [209, 85] on link "Coprom construction" at bounding box center [167, 82] width 103 height 12
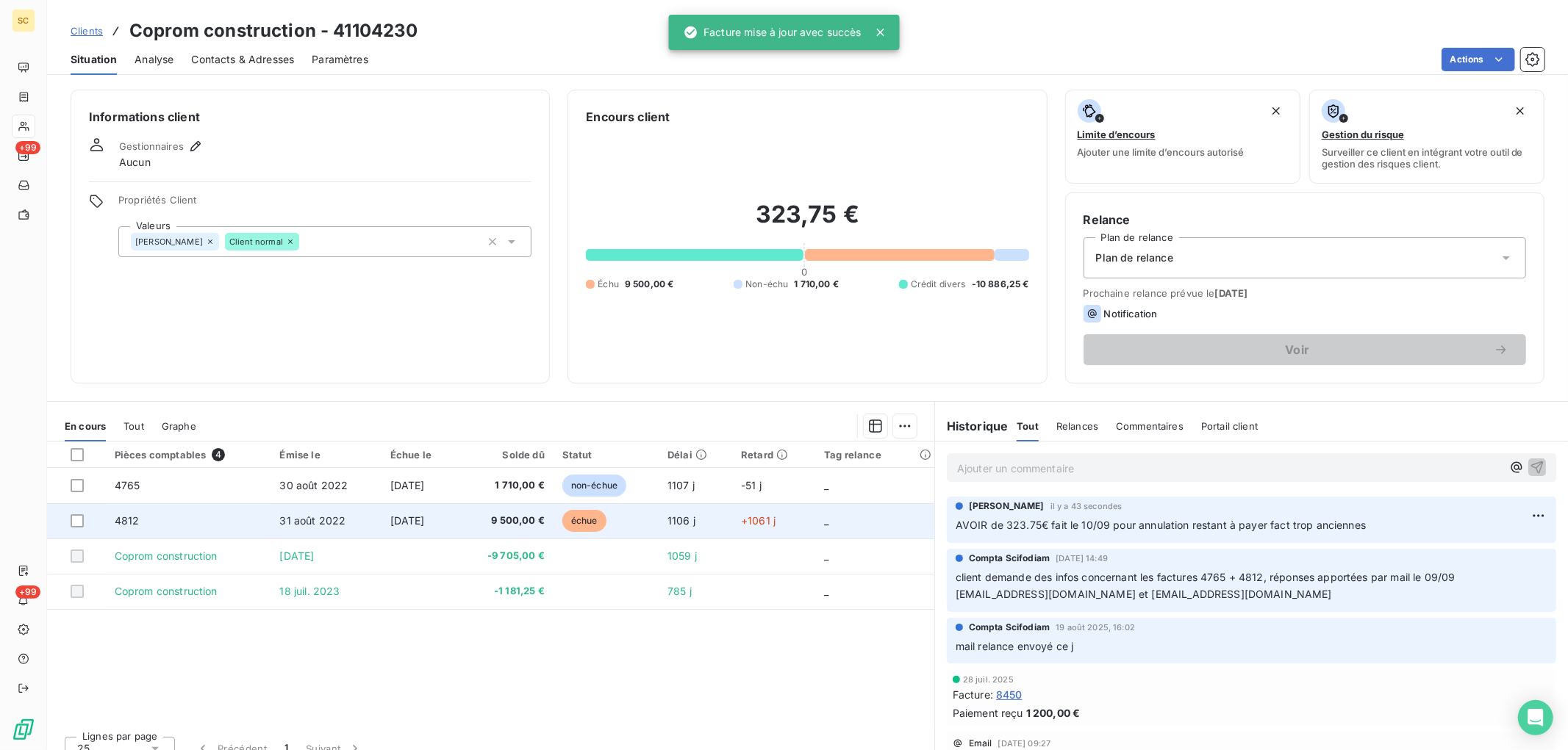
click at [505, 520] on span "9 500,00 €" at bounding box center [505, 520] width 78 height 15
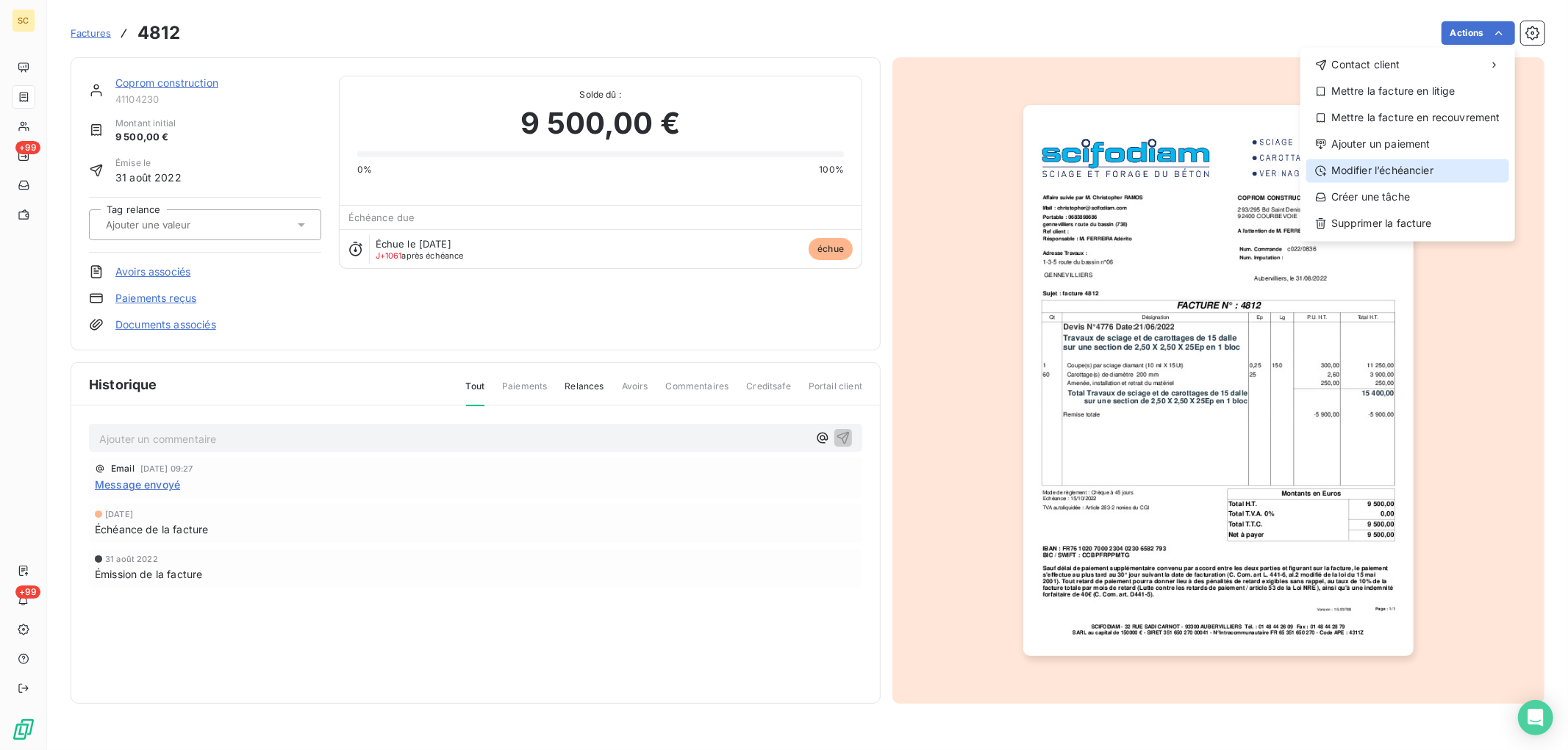
click at [1401, 171] on div "Modifier l’échéancier" at bounding box center [1407, 170] width 203 height 23
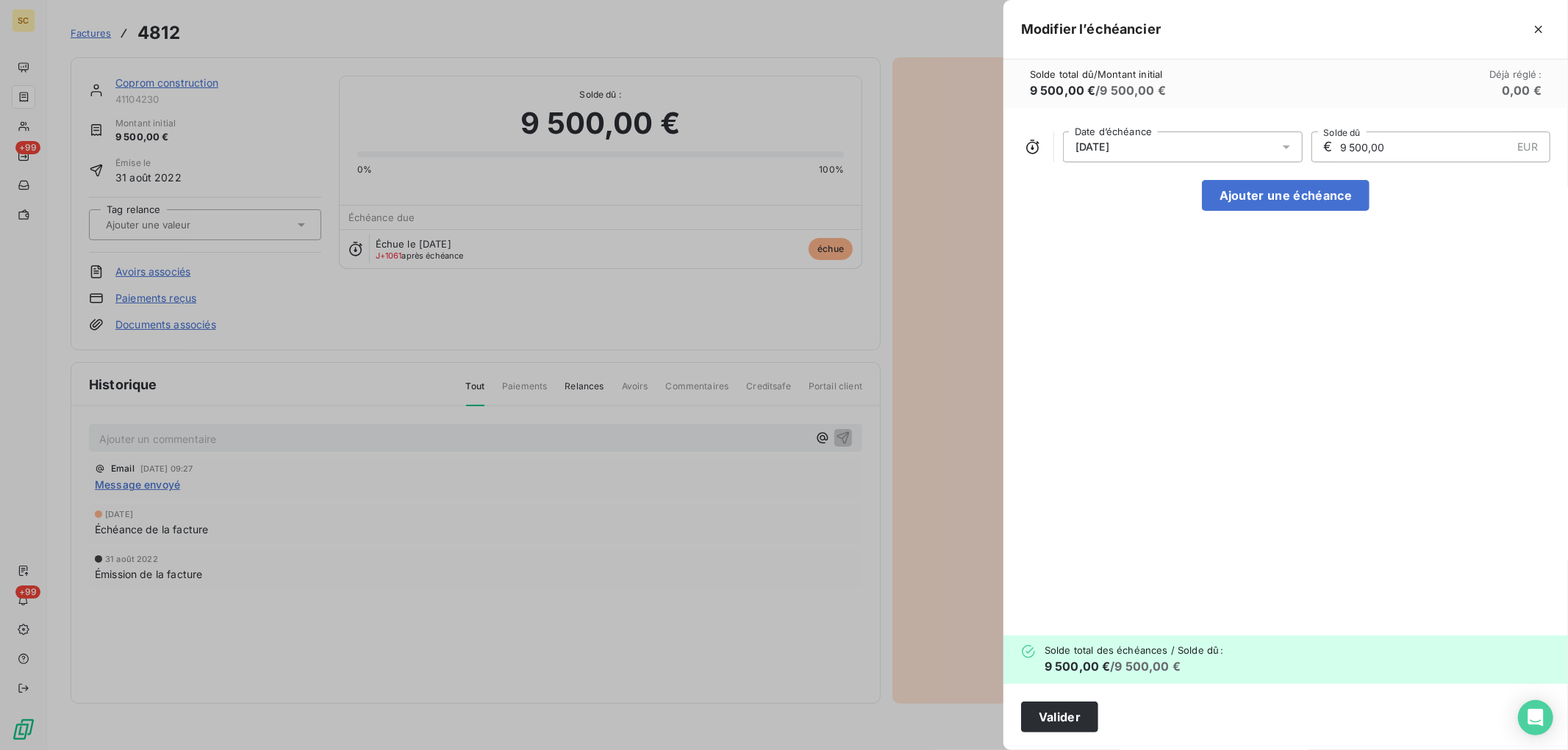
click at [1172, 154] on div "[DATE]" at bounding box center [1182, 147] width 239 height 31
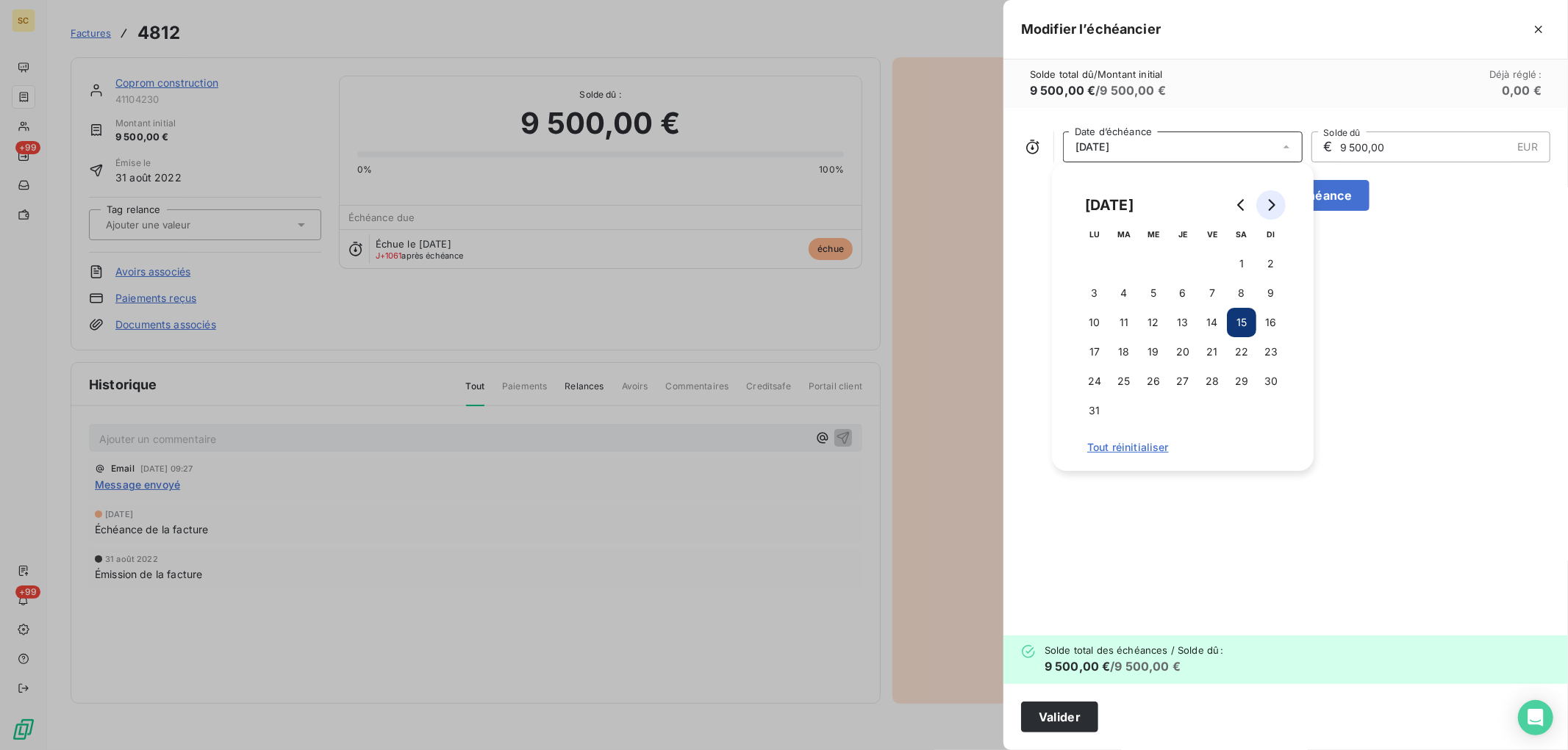
click at [1274, 206] on icon "Go to next month" at bounding box center [1270, 204] width 12 height 12
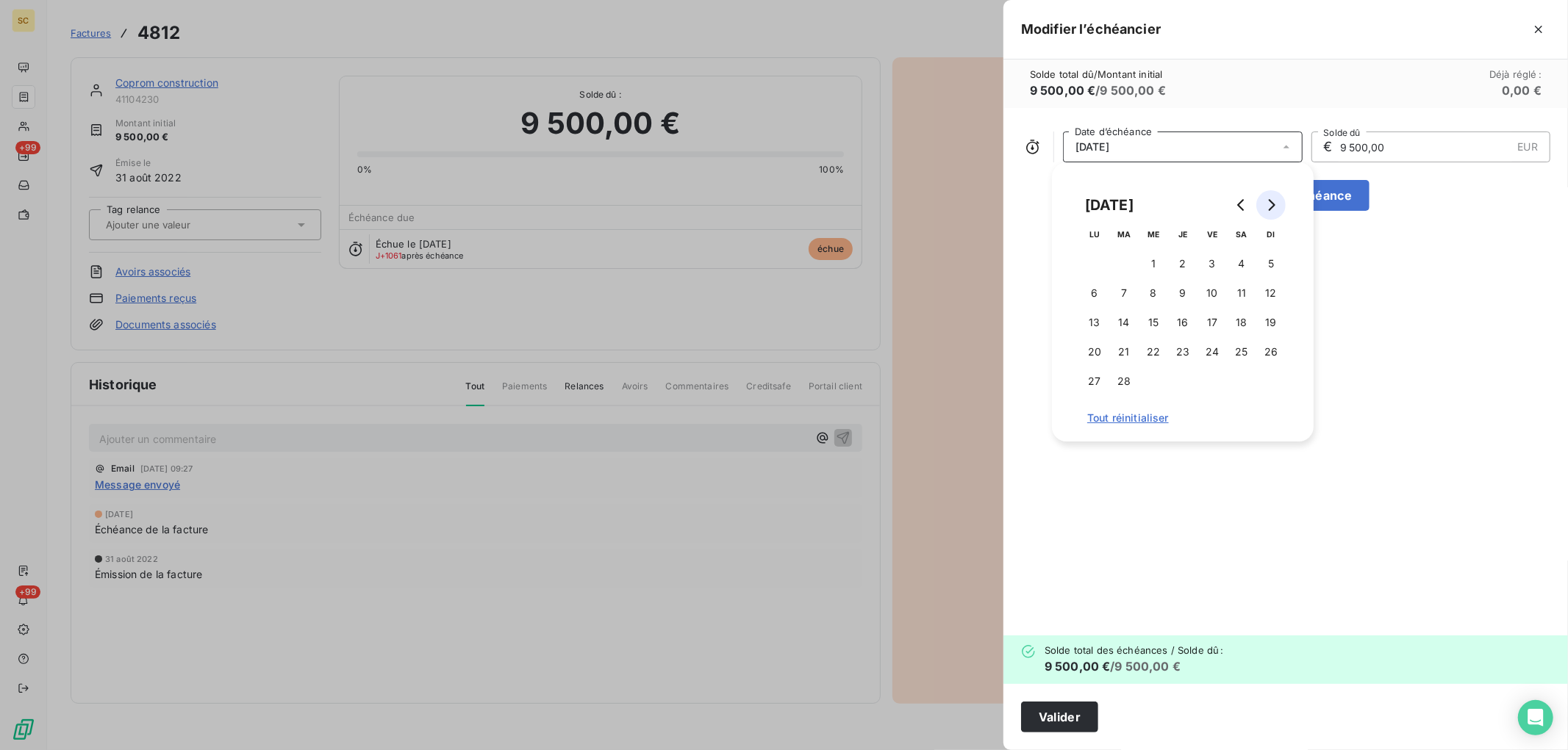
click at [1274, 206] on icon "Go to next month" at bounding box center [1270, 204] width 12 height 12
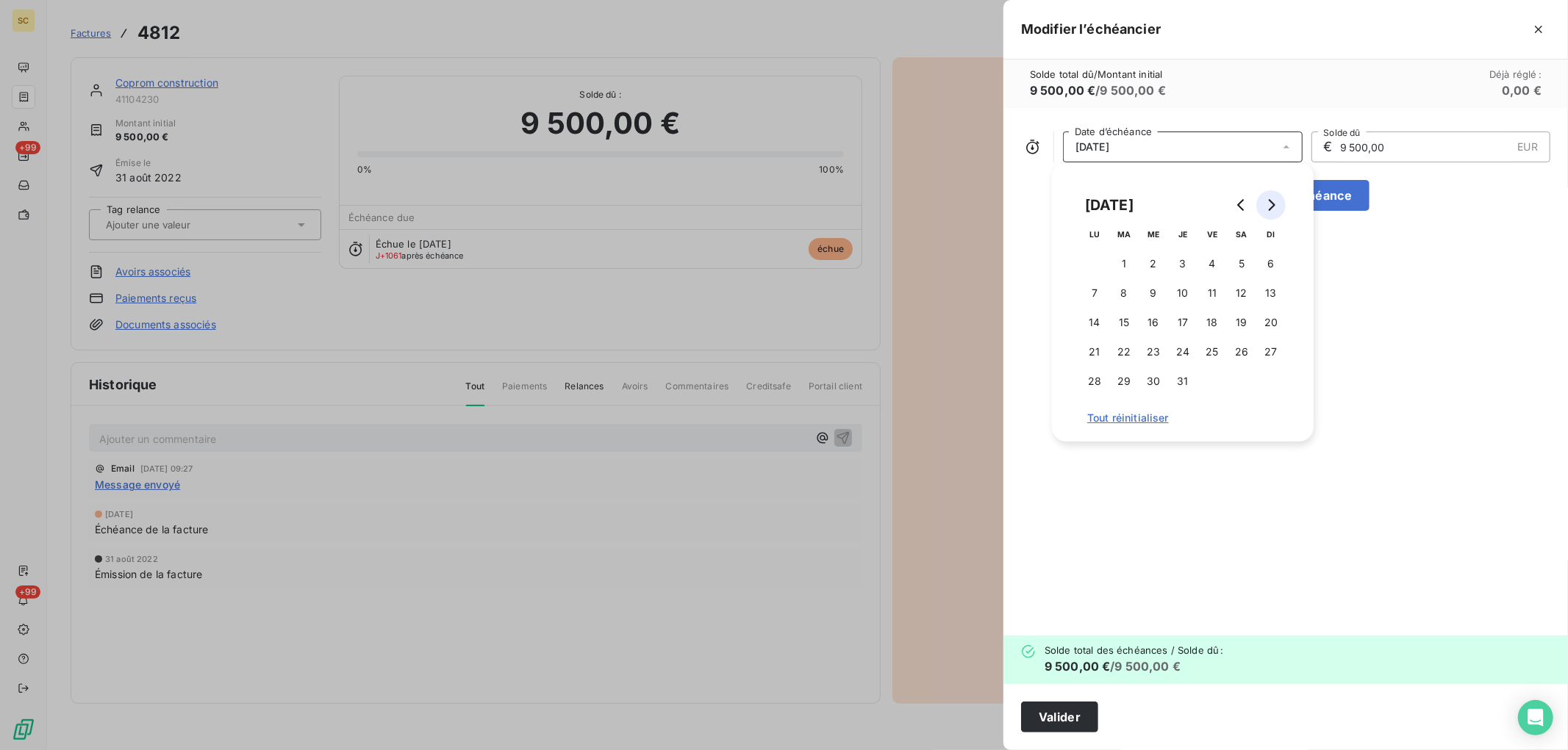
click at [1274, 206] on icon "Go to next month" at bounding box center [1270, 204] width 12 height 12
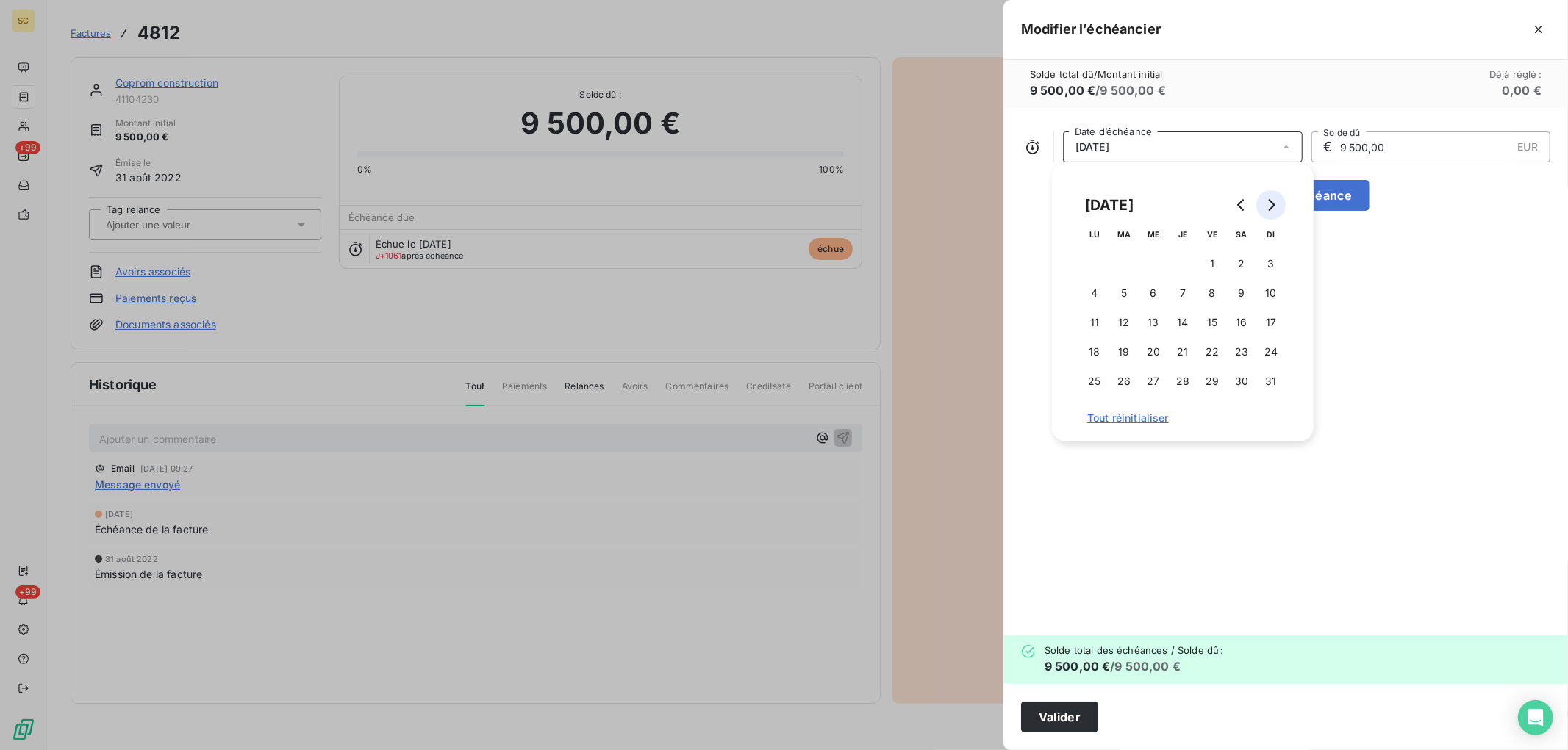
click at [1274, 206] on icon "Go to next month" at bounding box center [1270, 204] width 12 height 12
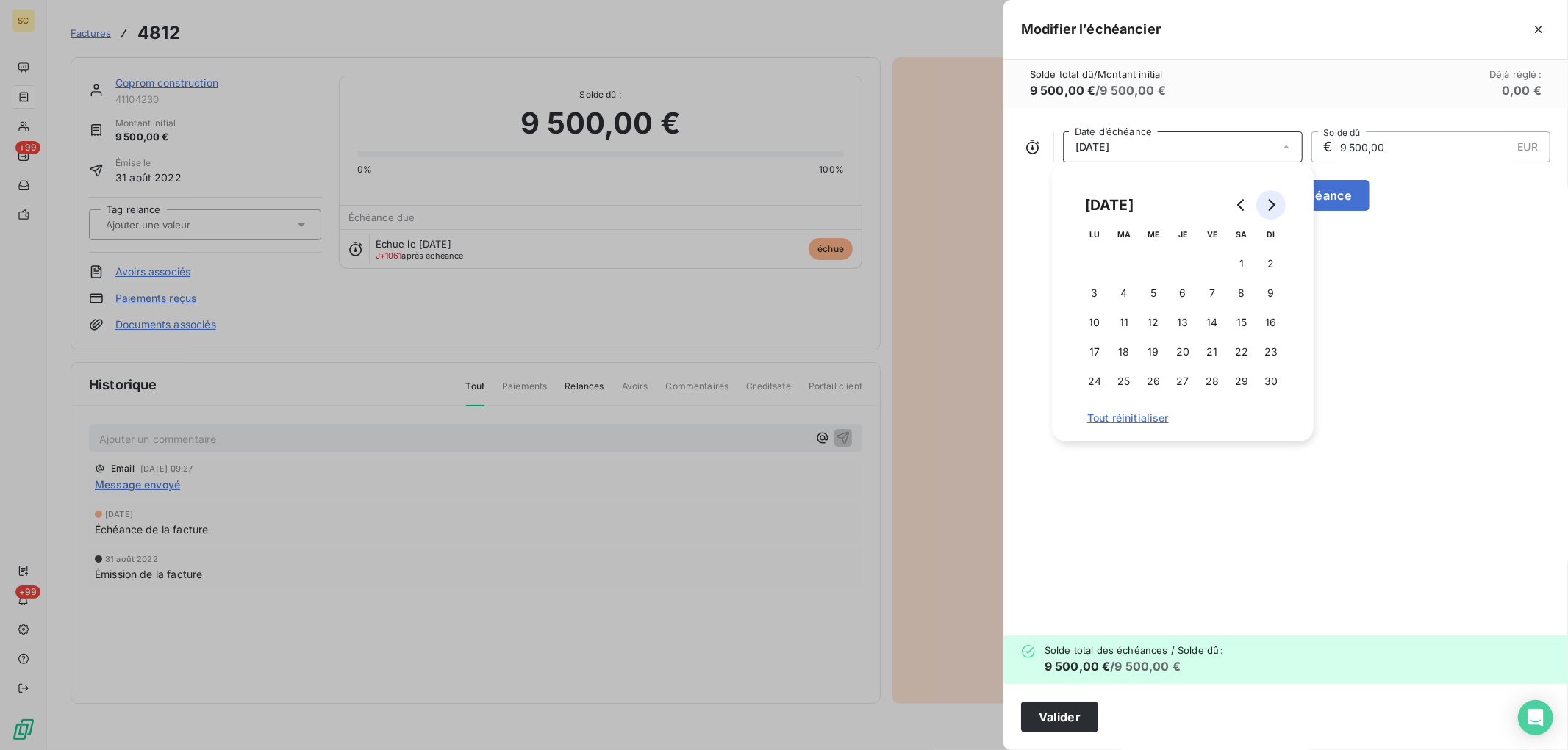
click at [1274, 206] on icon "Go to next month" at bounding box center [1270, 204] width 12 height 12
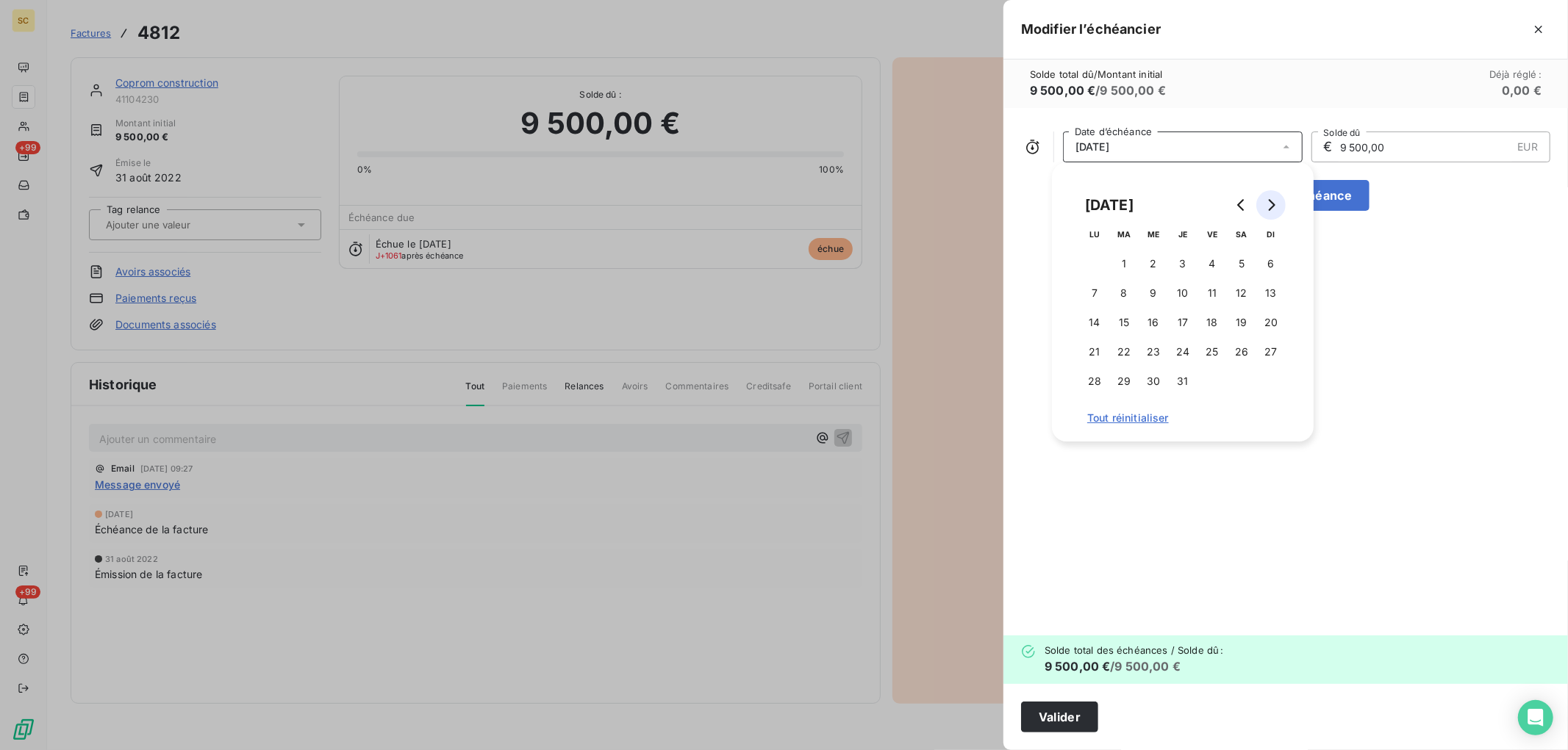
click at [1274, 206] on icon "Go to next month" at bounding box center [1270, 204] width 12 height 12
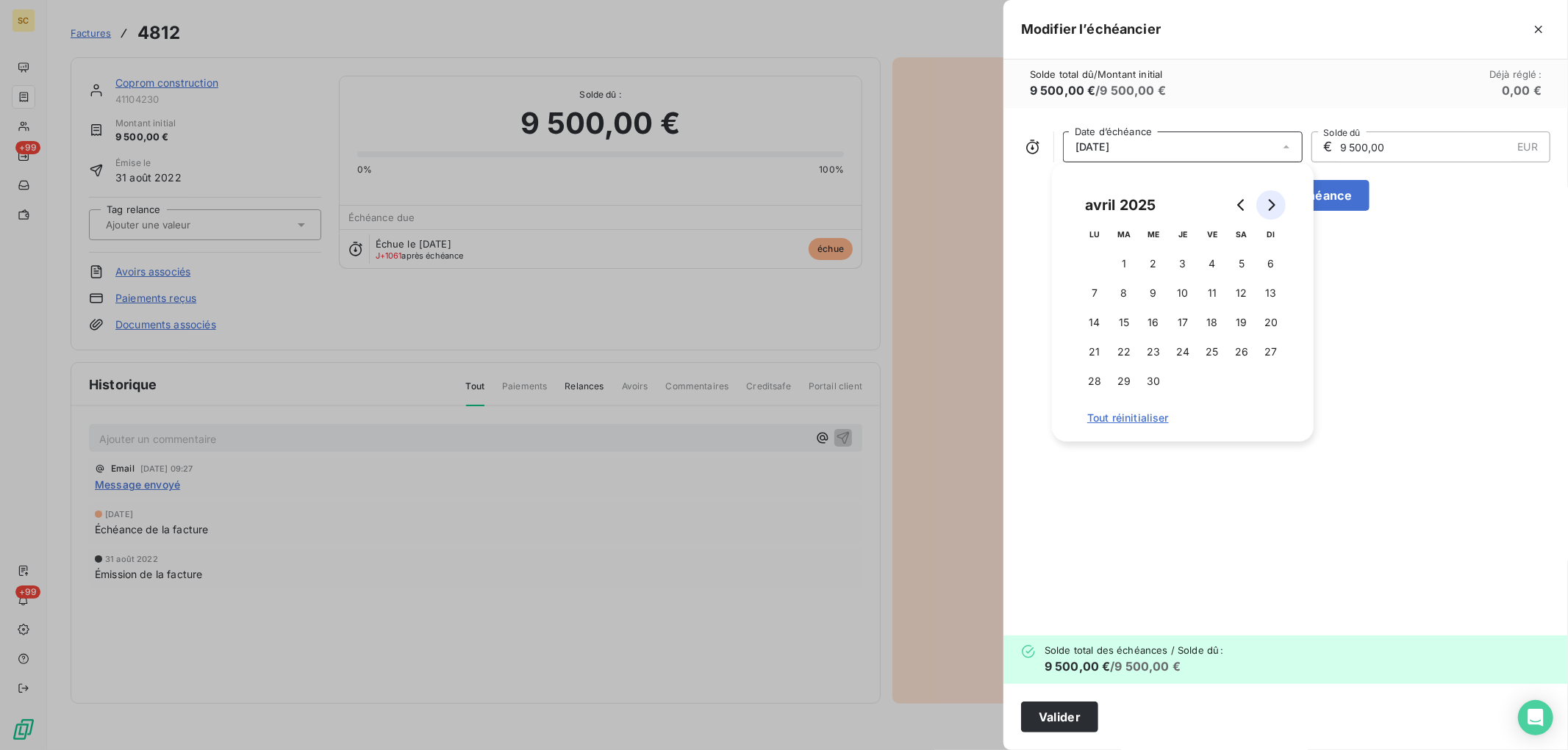
click at [1274, 206] on icon "Go to next month" at bounding box center [1270, 204] width 12 height 12
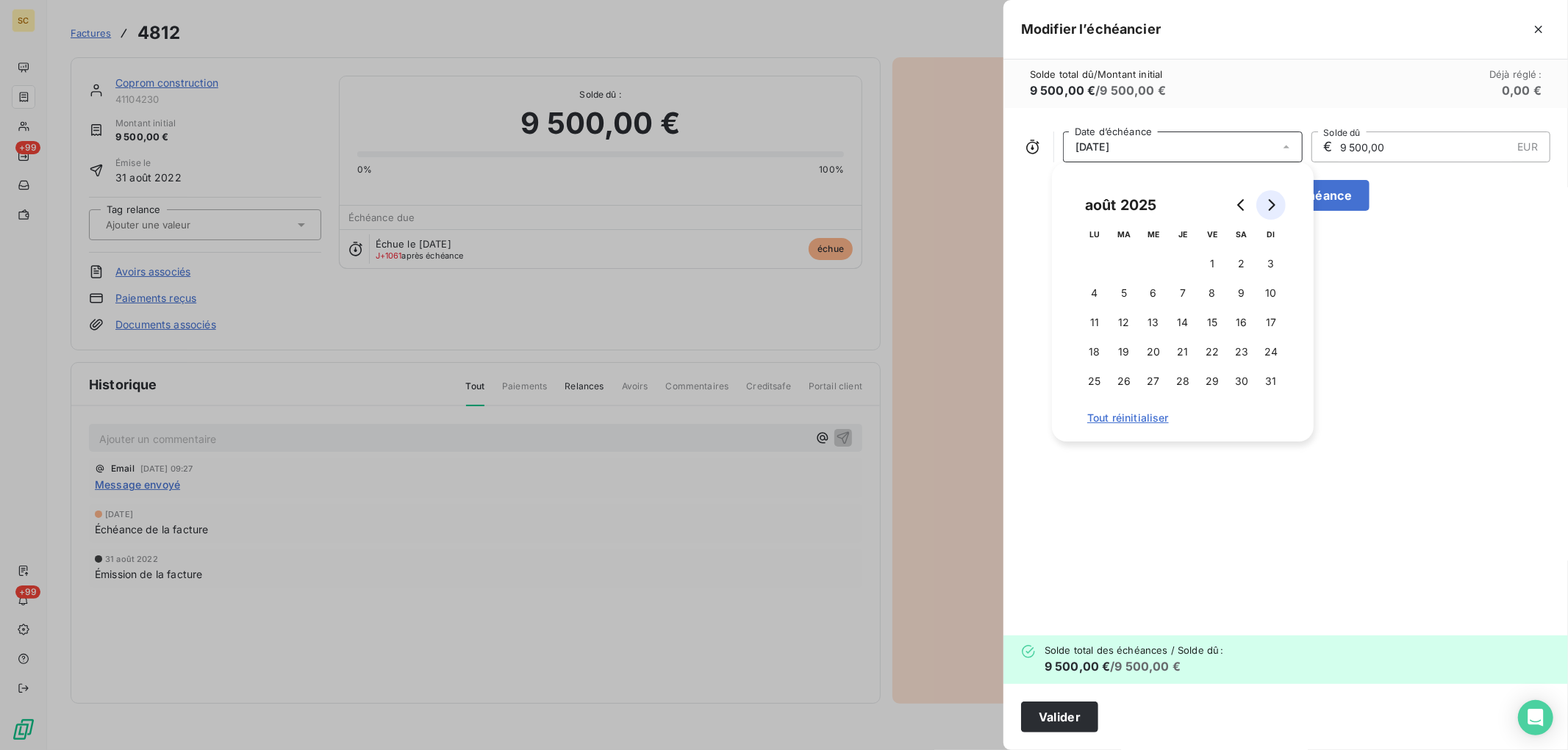
click at [1274, 206] on icon "Go to next month" at bounding box center [1270, 204] width 12 height 12
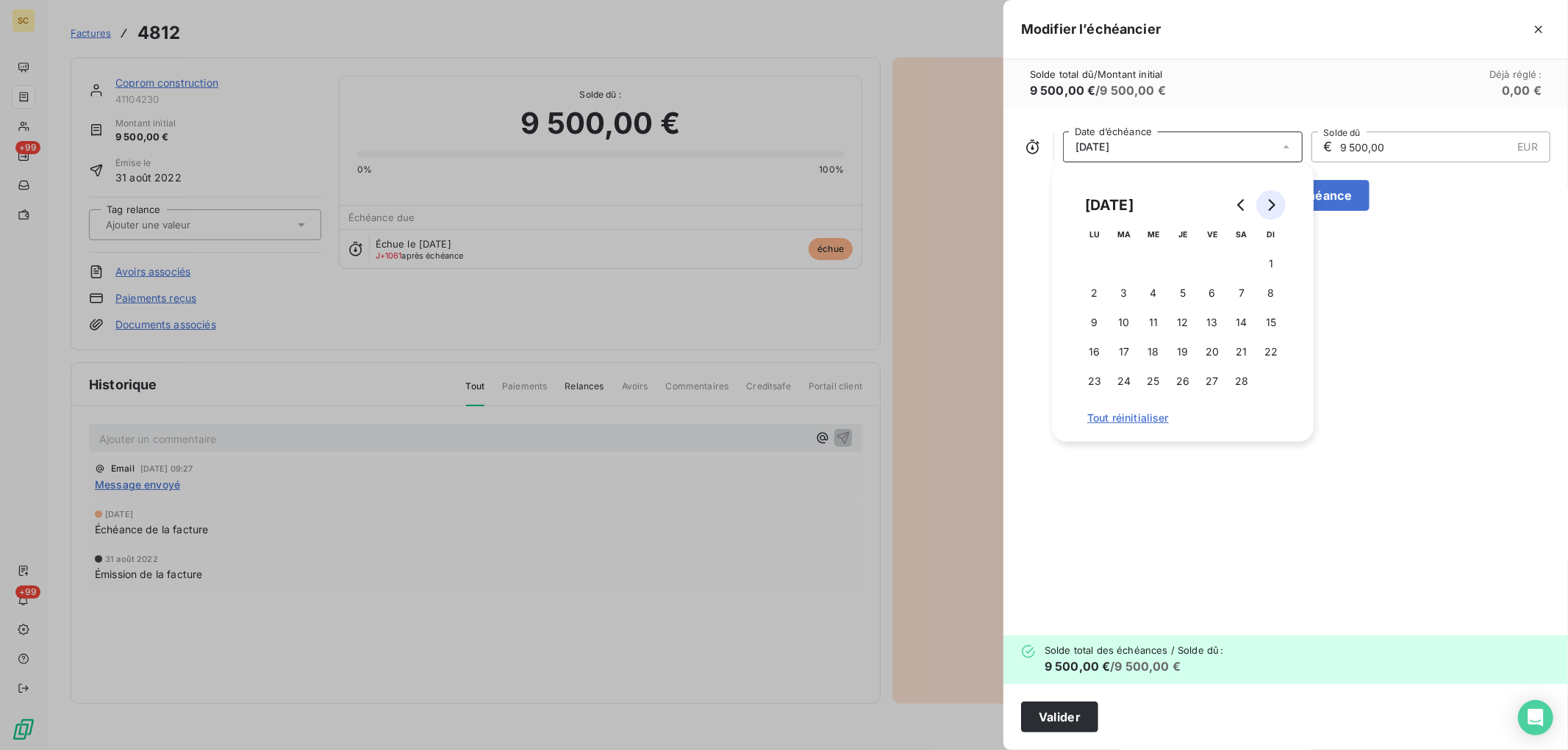
click at [1274, 206] on icon "Go to next month" at bounding box center [1270, 204] width 12 height 12
click at [1245, 201] on icon "Go to previous month" at bounding box center [1241, 204] width 12 height 12
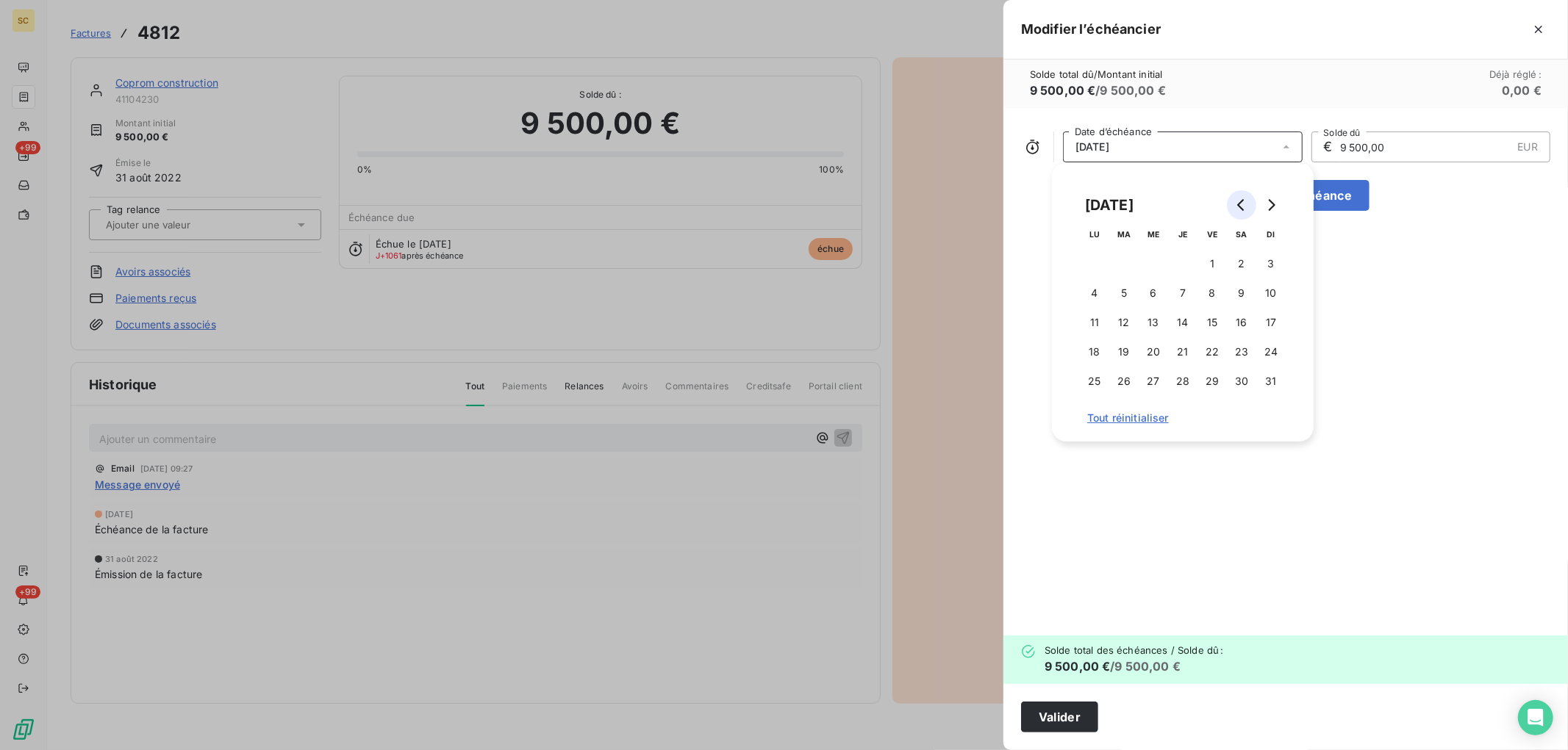
click at [1245, 201] on icon "Go to previous month" at bounding box center [1241, 204] width 12 height 12
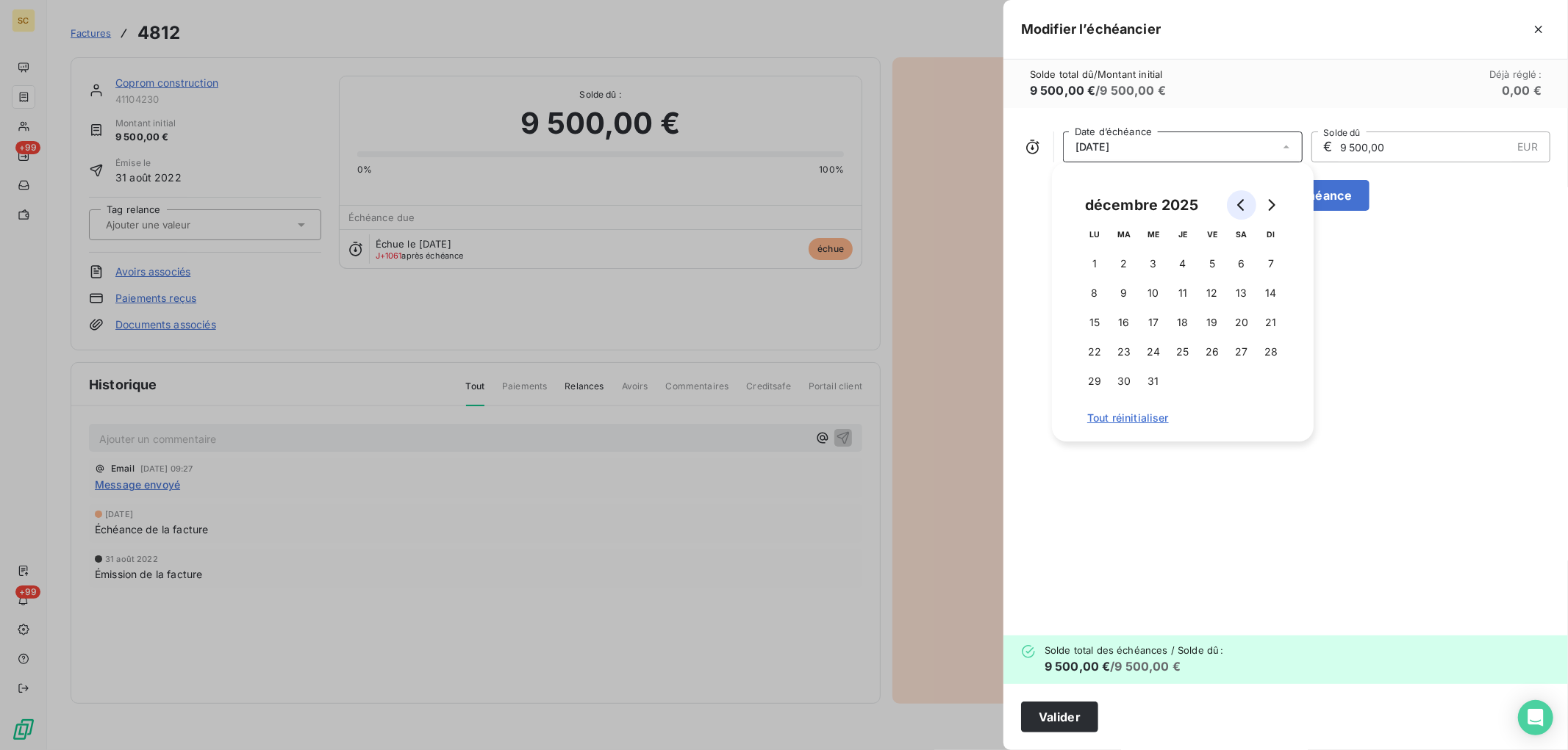
click at [1245, 201] on icon "Go to previous month" at bounding box center [1241, 204] width 12 height 12
click at [1210, 379] on button "31" at bounding box center [1212, 381] width 29 height 29
click at [1092, 710] on button "Valider" at bounding box center [1059, 717] width 77 height 31
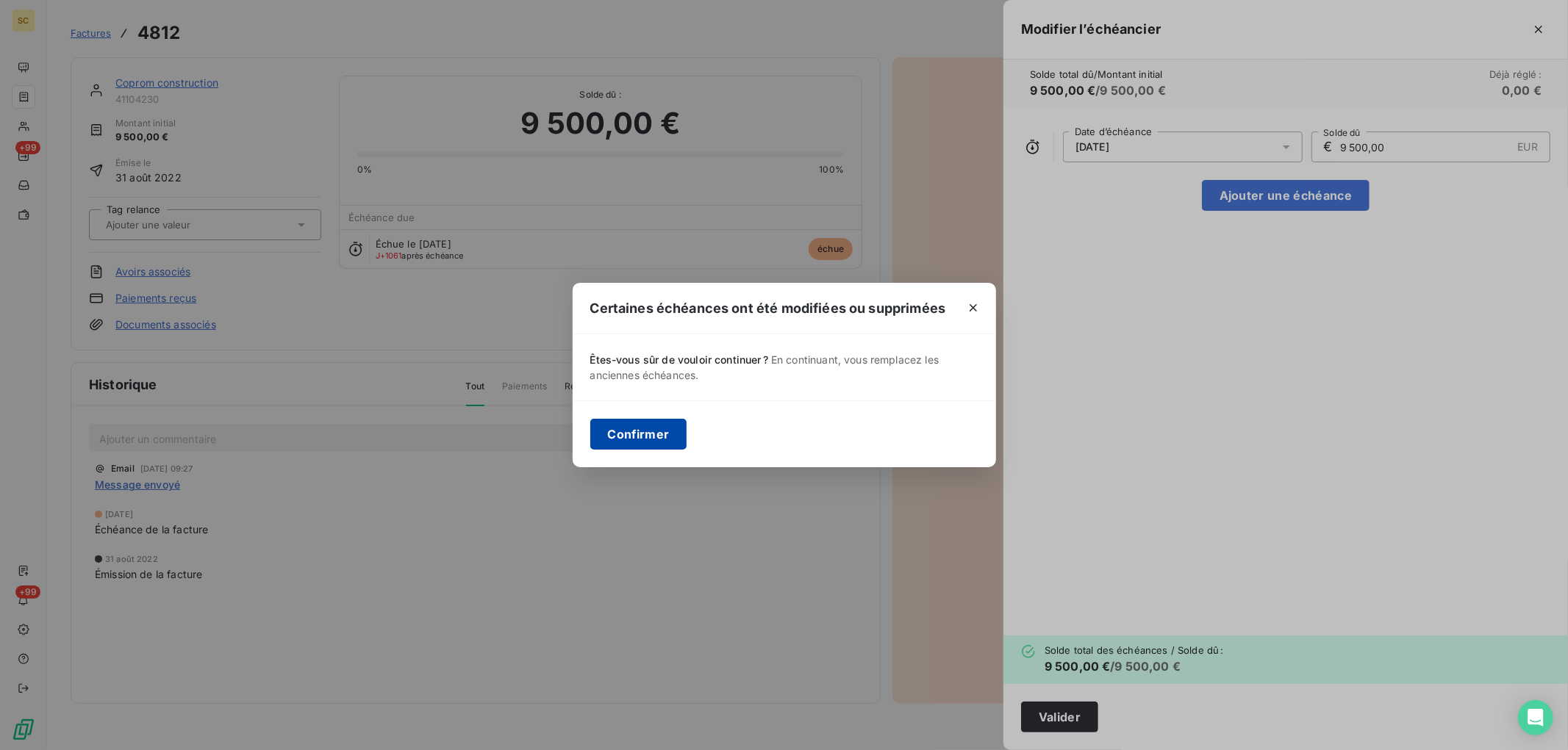
click at [666, 439] on button "Confirmer" at bounding box center [639, 434] width 97 height 31
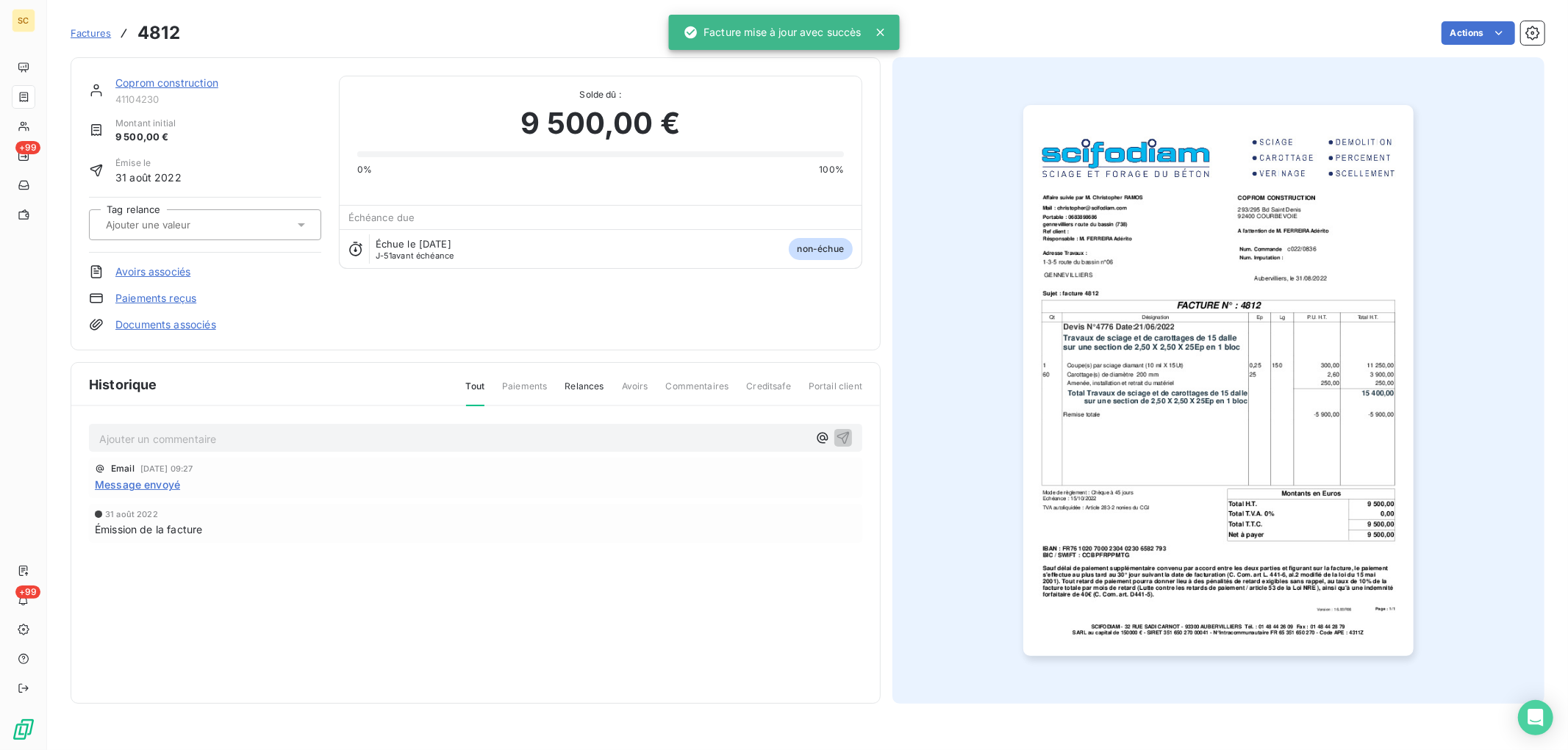
click at [217, 81] on link "Coprom construction" at bounding box center [167, 82] width 103 height 12
